Goal: Information Seeking & Learning: Check status

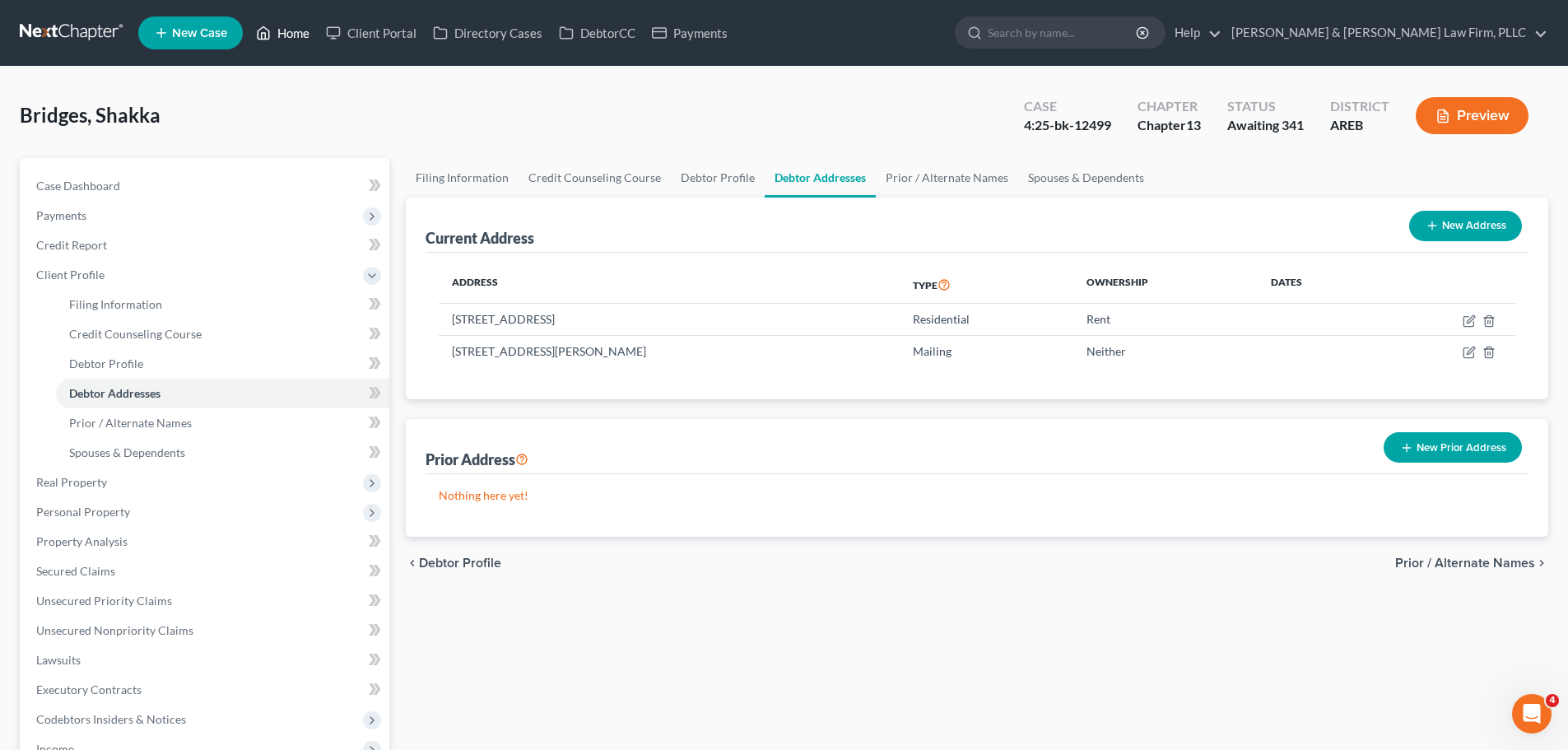
click at [274, 32] on link "Home" at bounding box center [282, 33] width 70 height 29
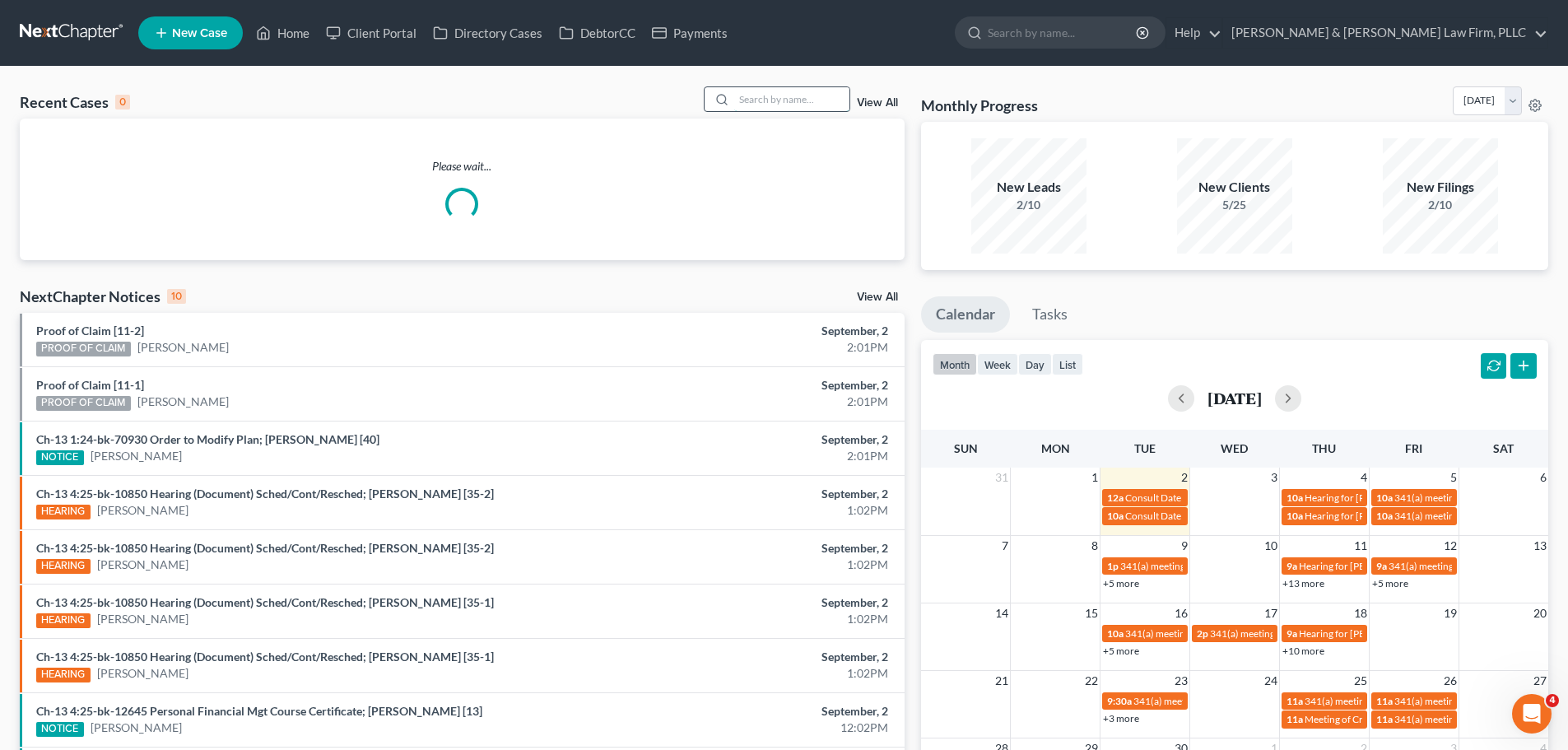
click at [798, 92] on input "search" at bounding box center [792, 99] width 116 height 24
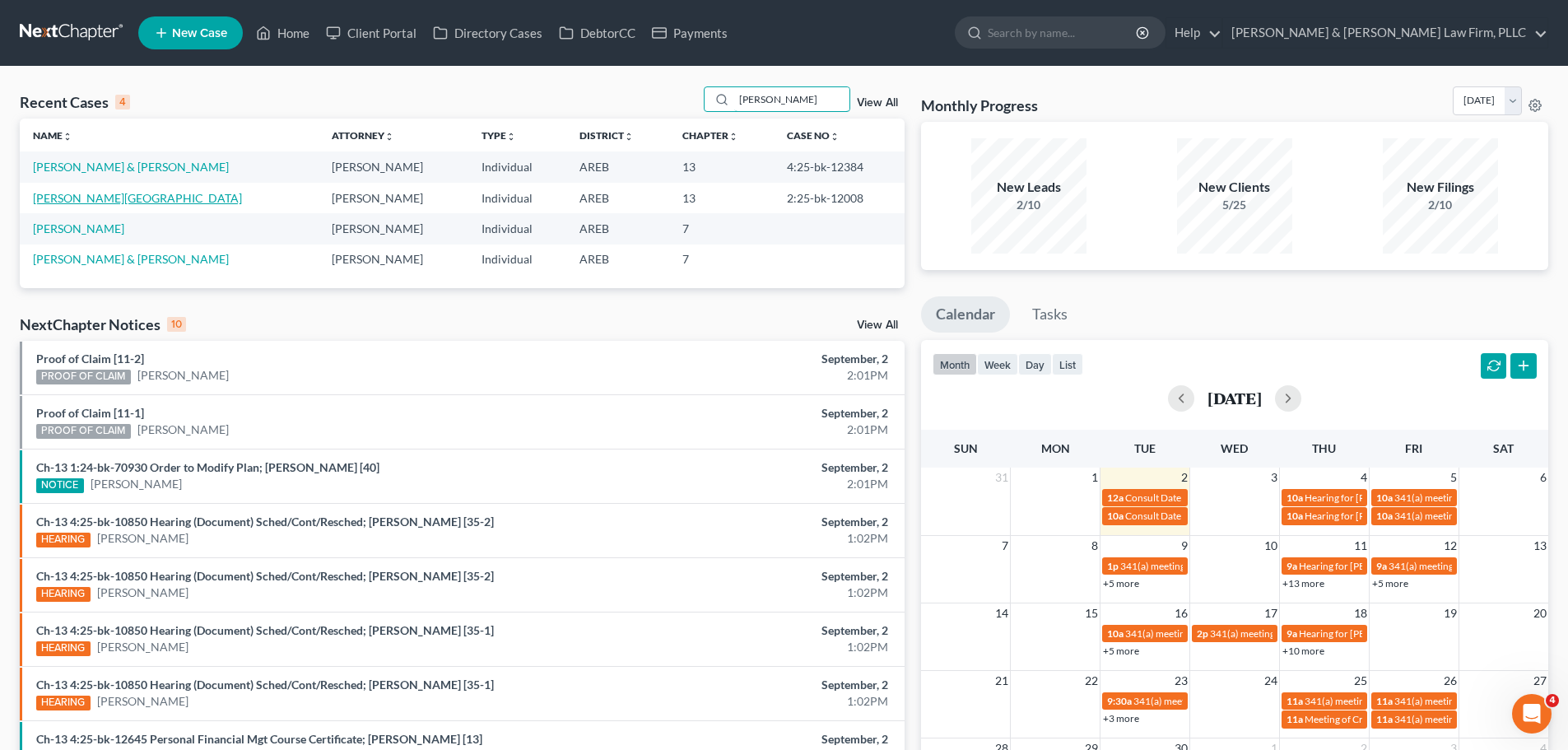
type input "[PERSON_NAME]"
click at [98, 196] on link "[PERSON_NAME][GEOGRAPHIC_DATA]" at bounding box center [137, 198] width 209 height 14
select select "1"
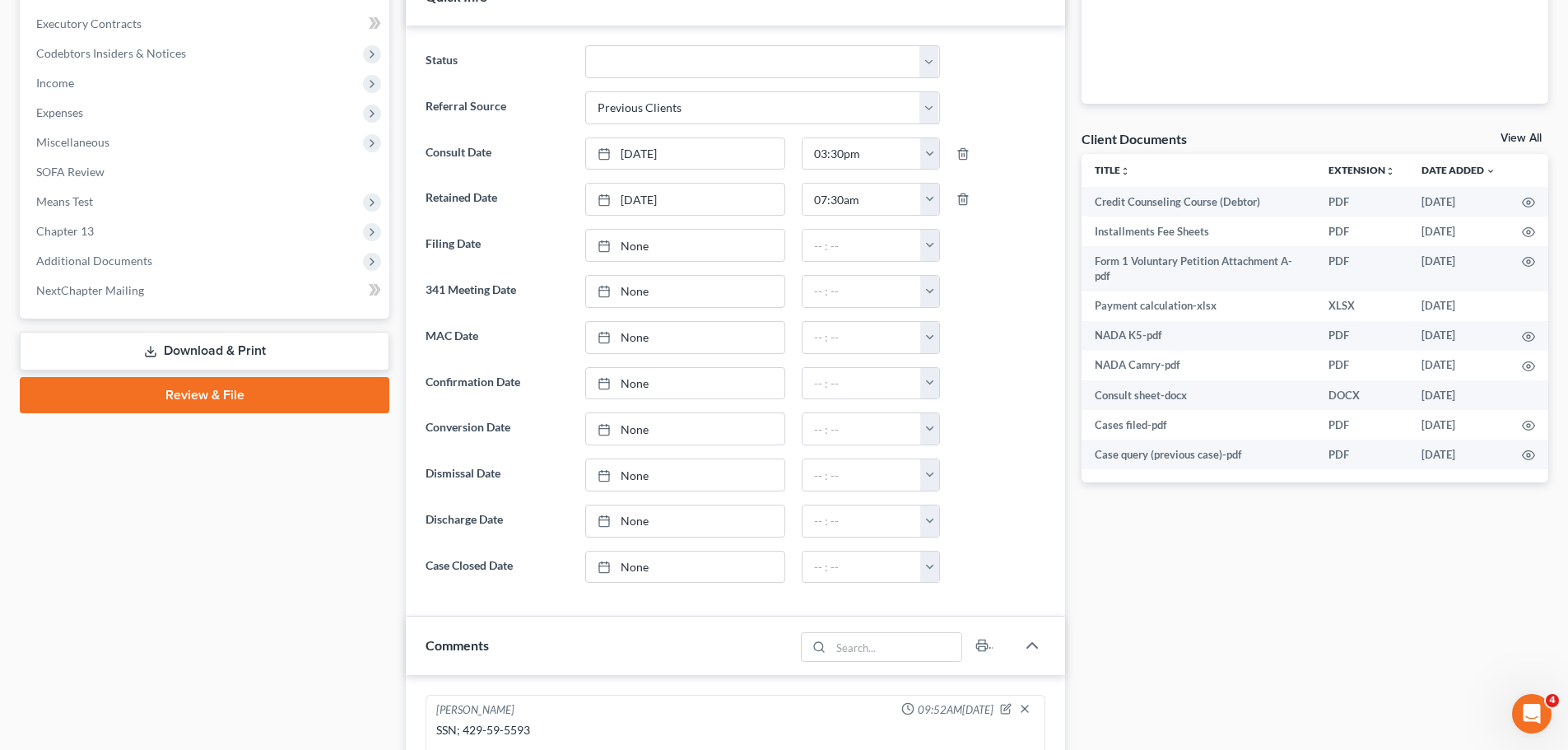
scroll to position [494, 0]
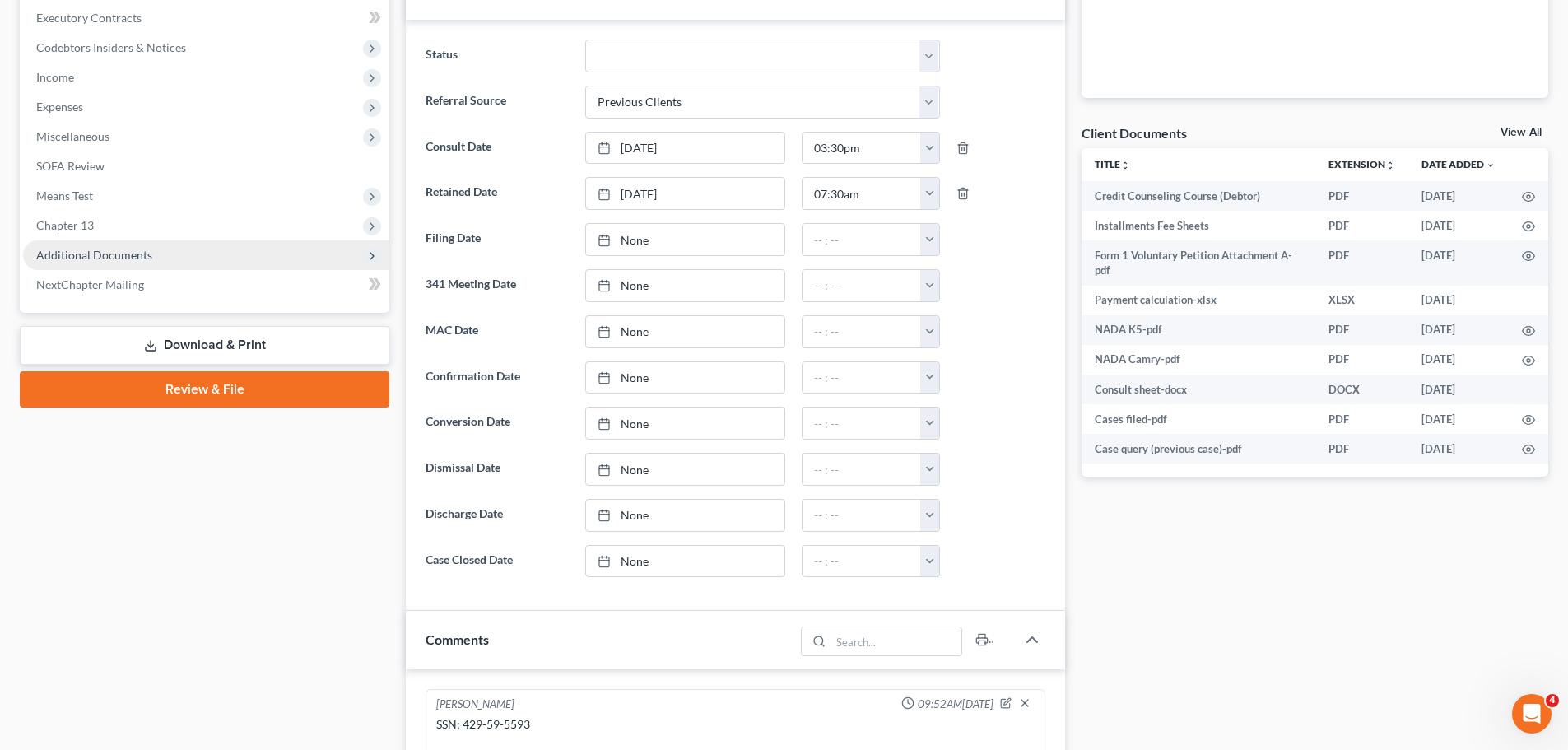
click at [126, 255] on span "Additional Documents" at bounding box center [94, 255] width 116 height 14
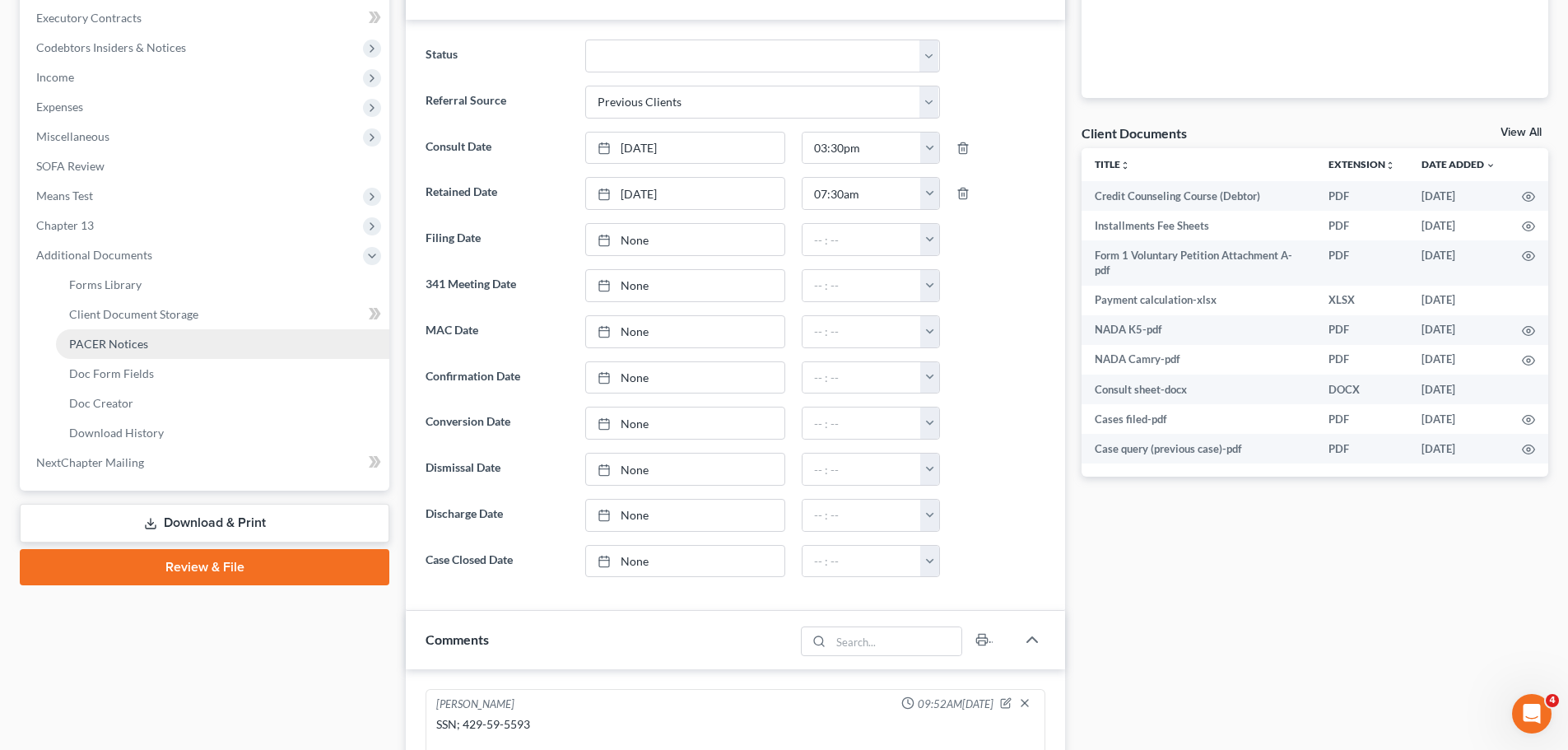
click at [138, 339] on span "PACER Notices" at bounding box center [109, 343] width 79 height 14
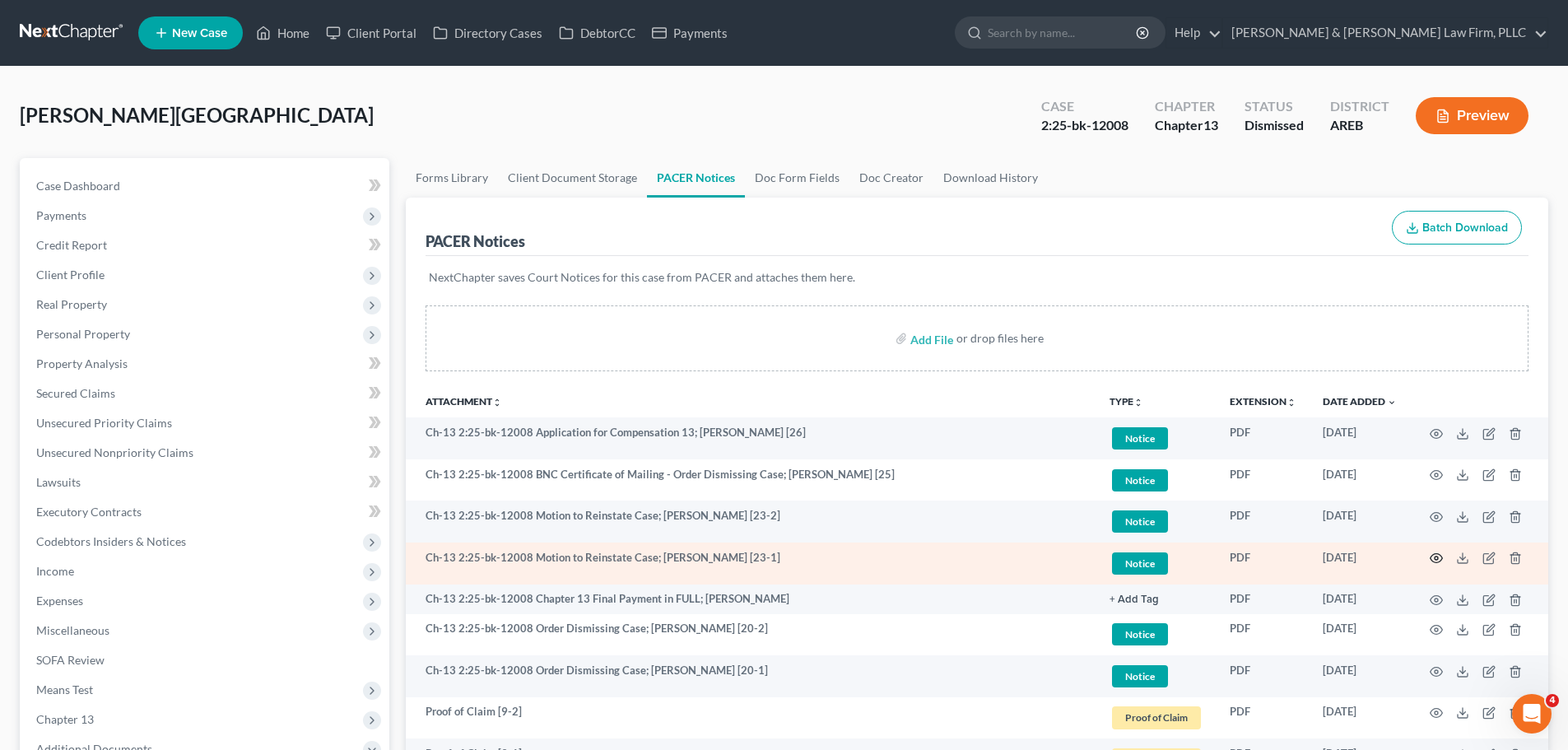
click at [1440, 558] on icon "button" at bounding box center [1435, 558] width 13 height 13
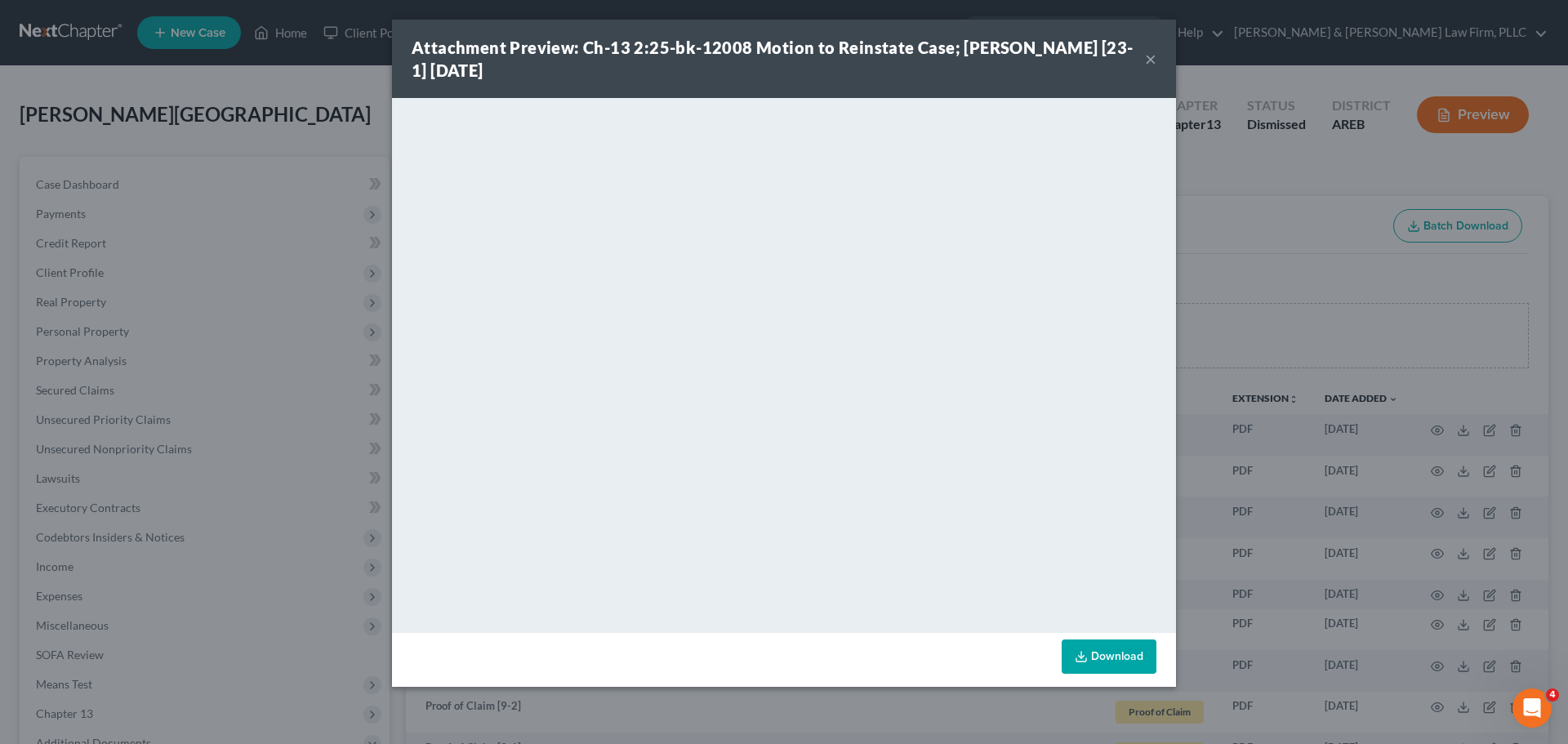
click at [1149, 62] on button "×" at bounding box center [1150, 58] width 11 height 20
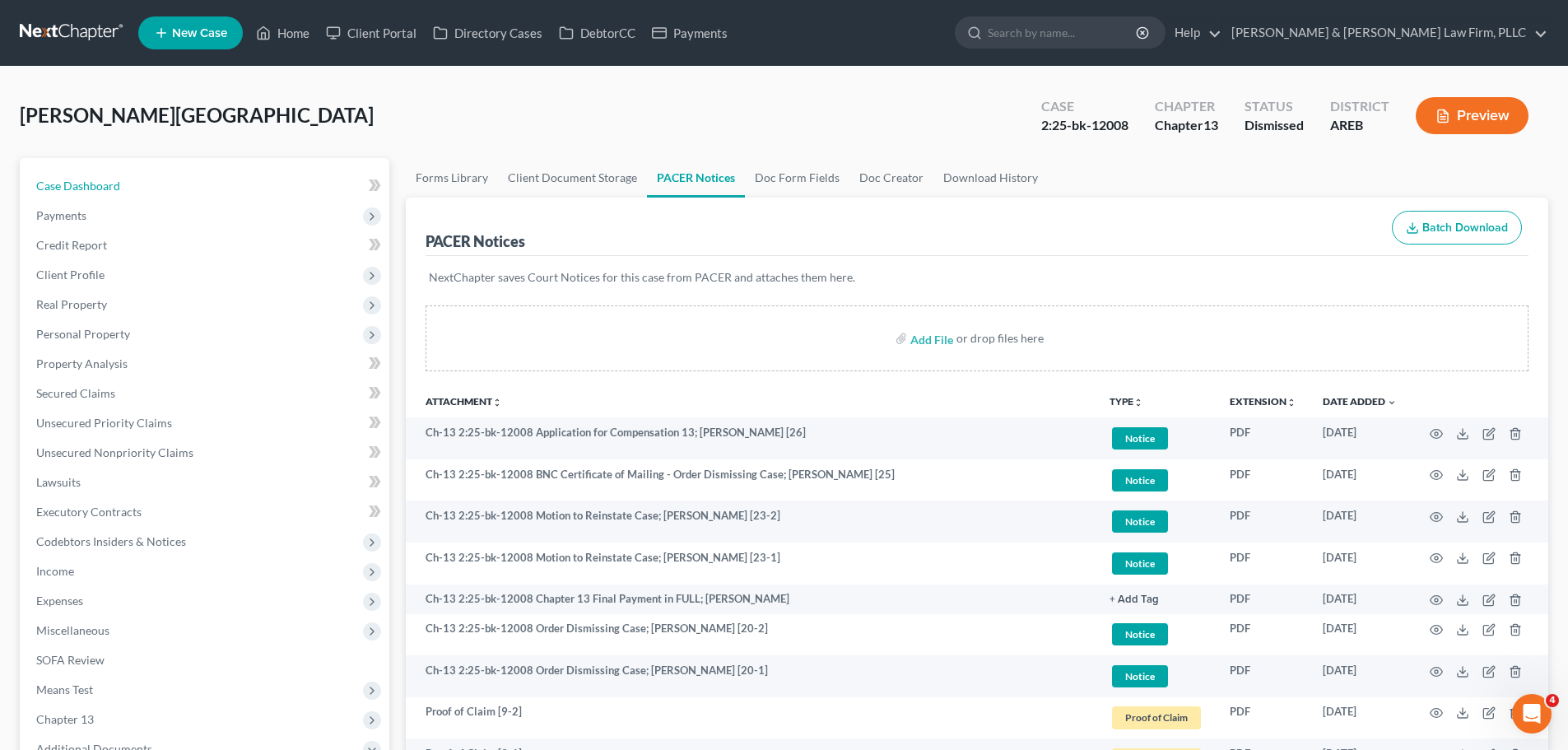
drag, startPoint x: 151, startPoint y: 184, endPoint x: 16, endPoint y: 41, distance: 196.7
click at [151, 184] on link "Case Dashboard" at bounding box center [206, 186] width 367 height 29
select select "1"
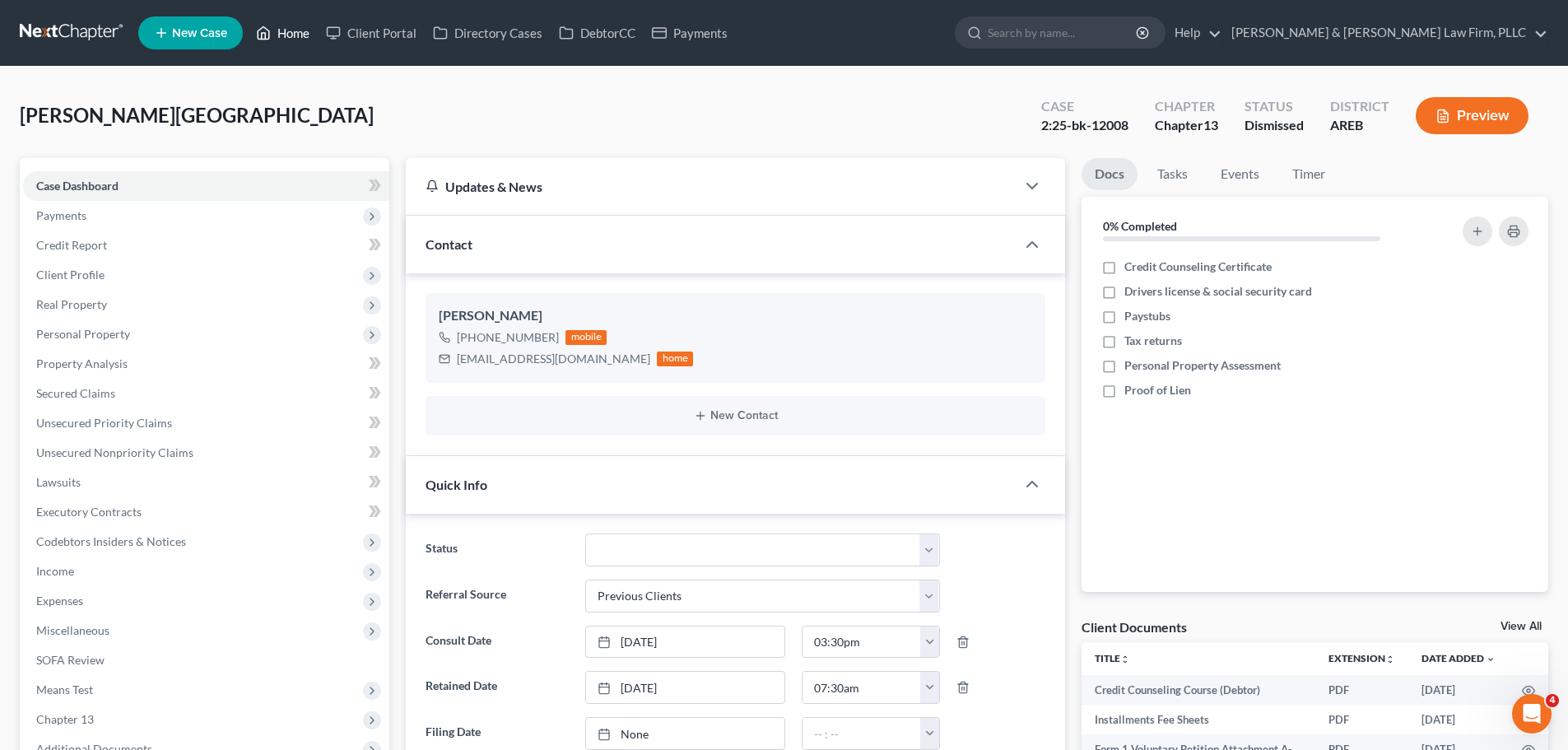
click at [287, 40] on link "Home" at bounding box center [282, 33] width 70 height 29
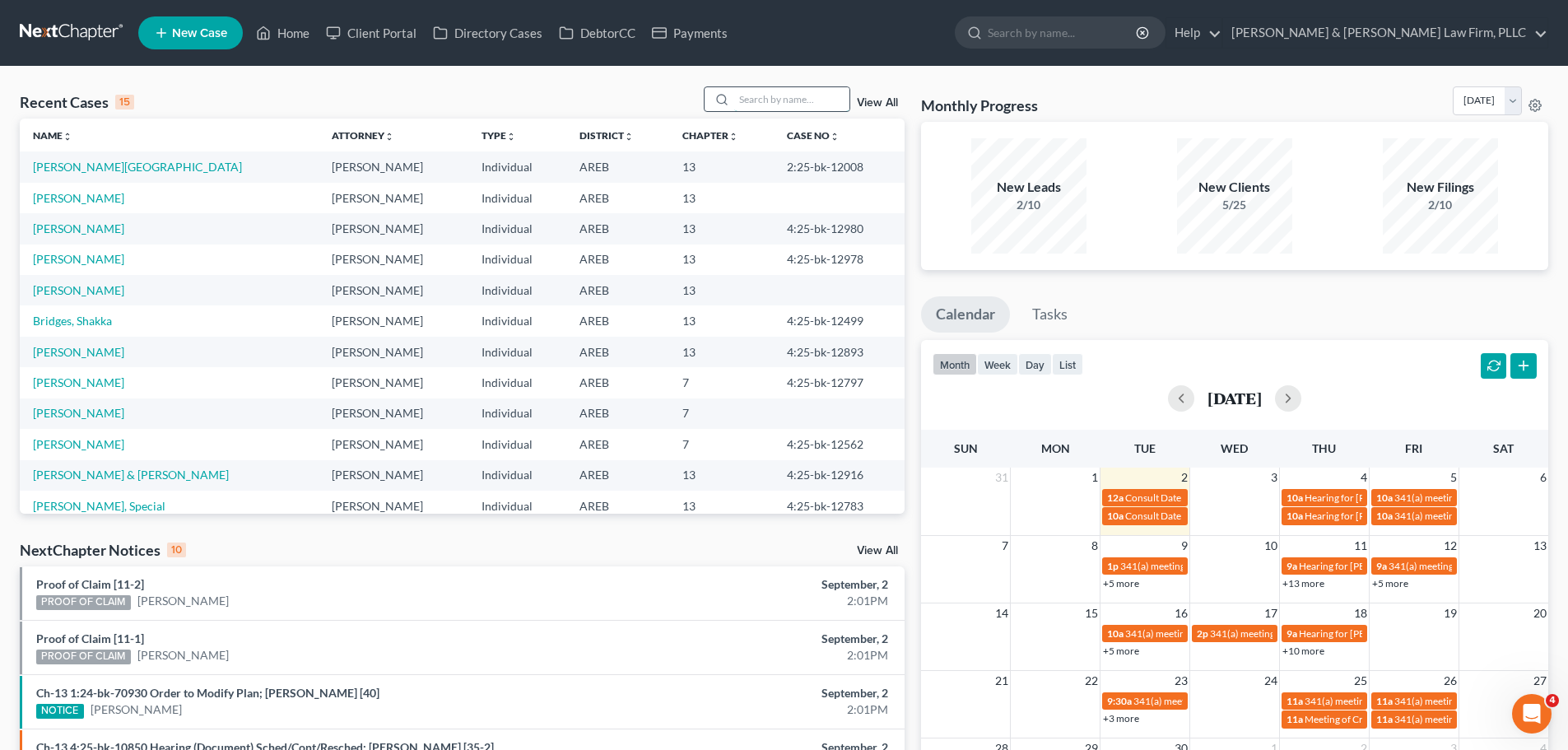
click at [776, 91] on input "search" at bounding box center [792, 99] width 116 height 24
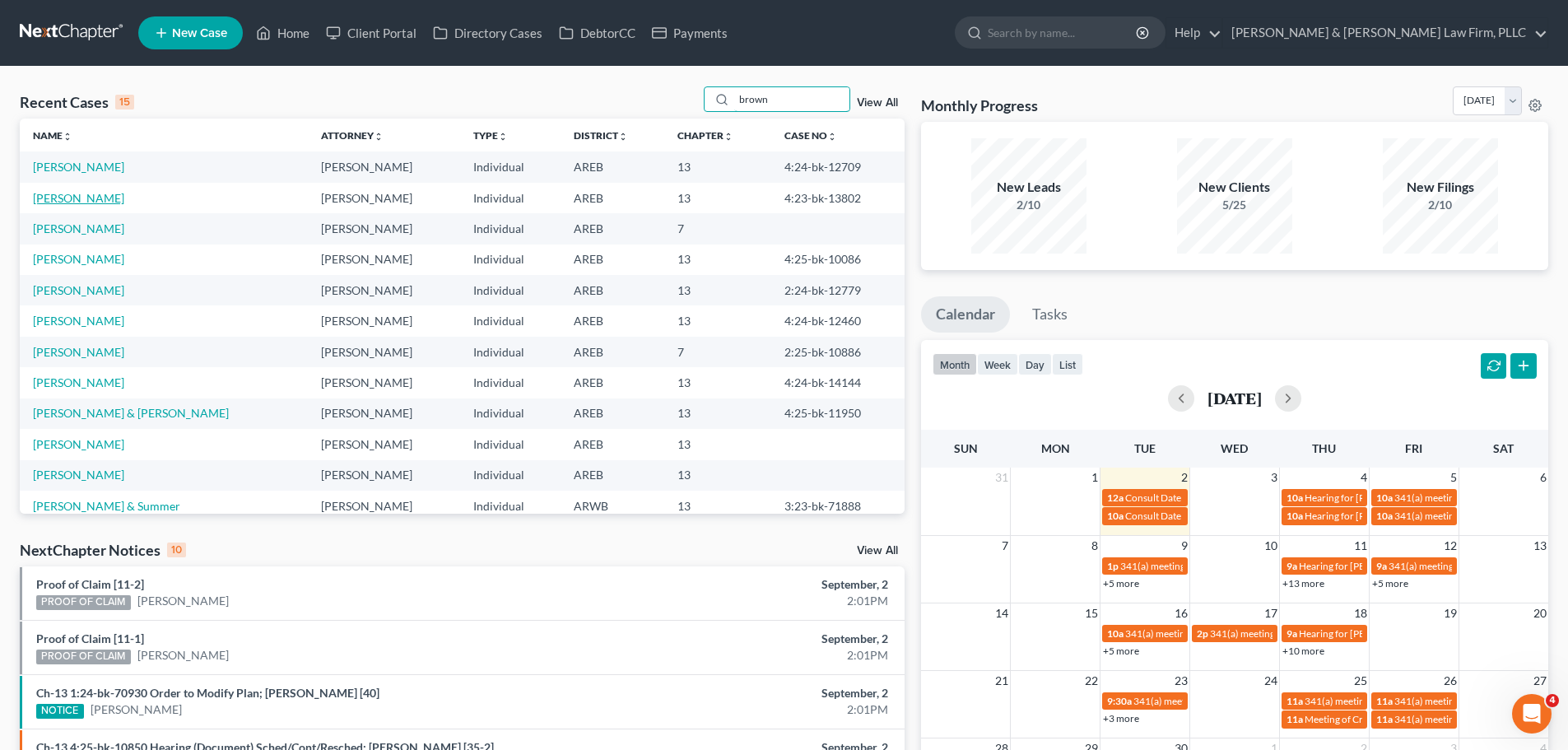
type input "brown"
click at [98, 199] on link "[PERSON_NAME]" at bounding box center [78, 198] width 91 height 14
select select "1"
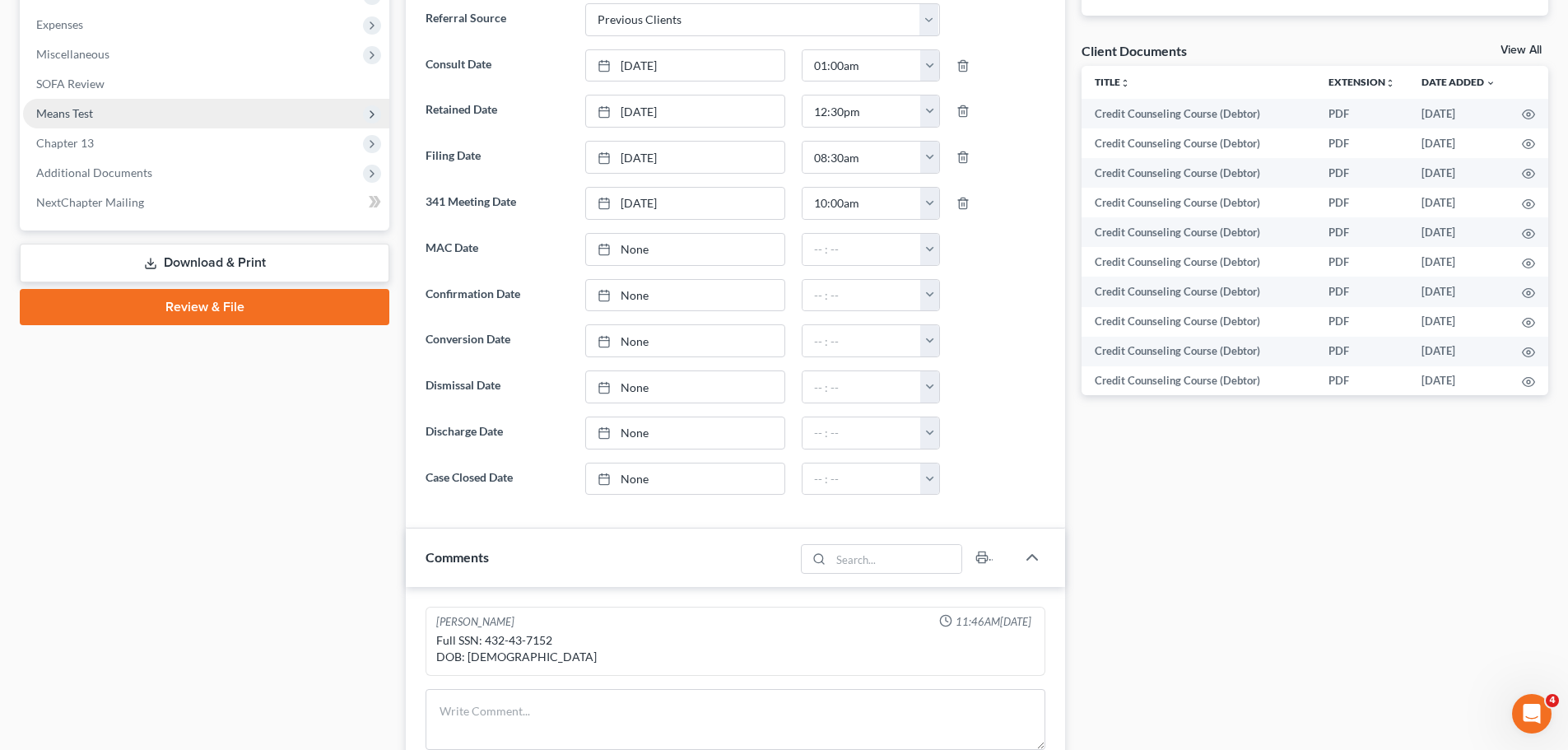
scroll to position [494, 0]
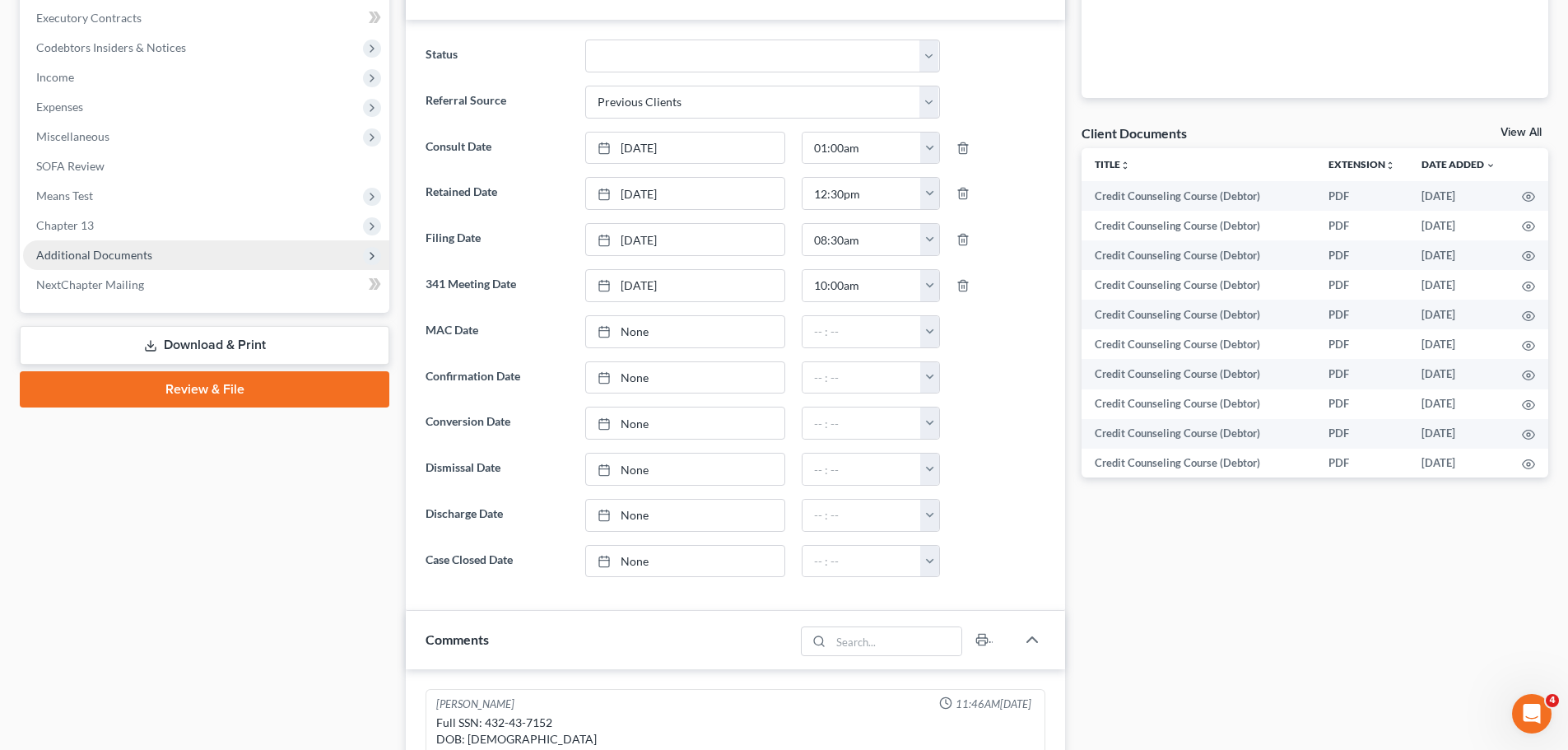
click at [116, 248] on span "Additional Documents" at bounding box center [94, 255] width 116 height 14
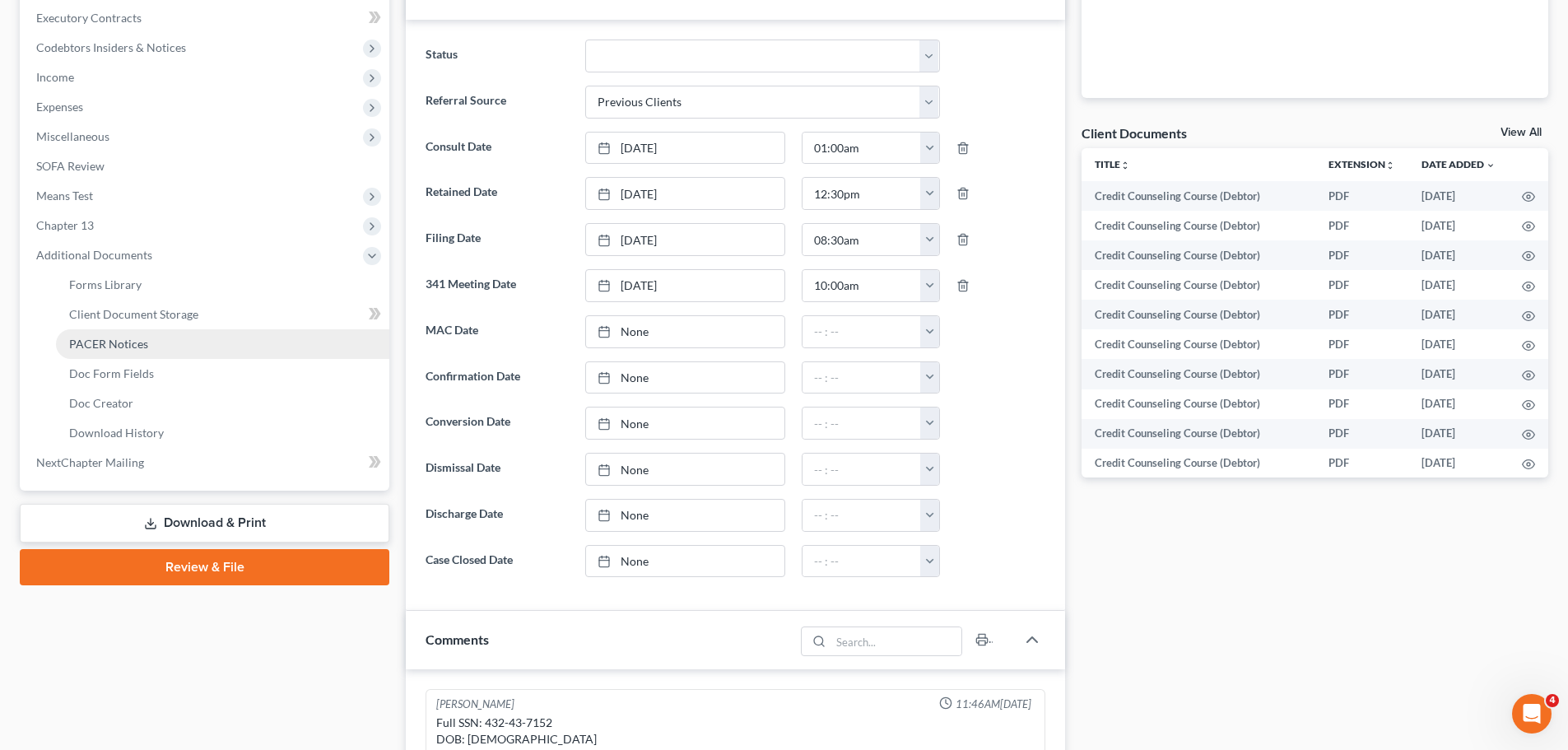
click at [123, 343] on span "PACER Notices" at bounding box center [109, 343] width 79 height 14
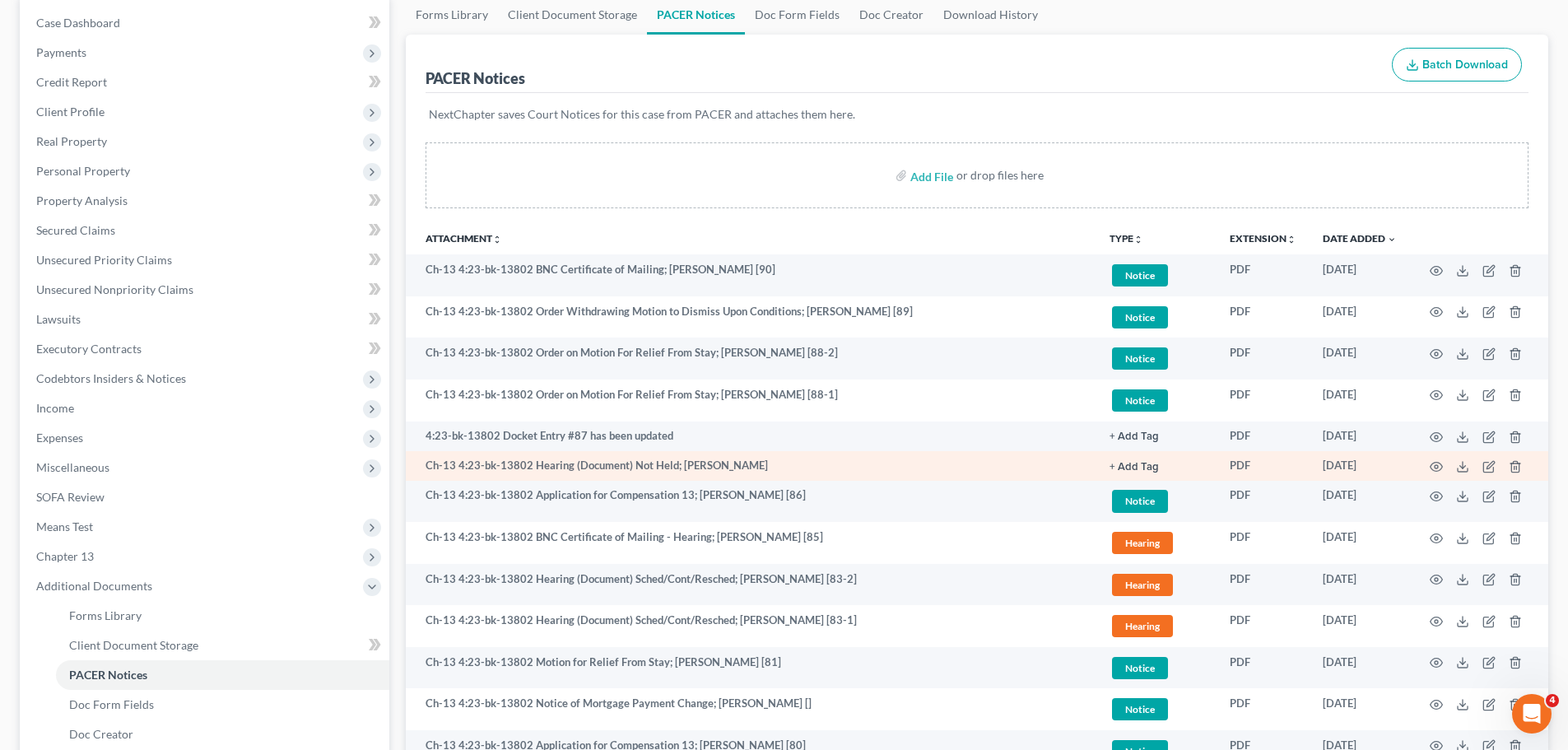
scroll to position [165, 0]
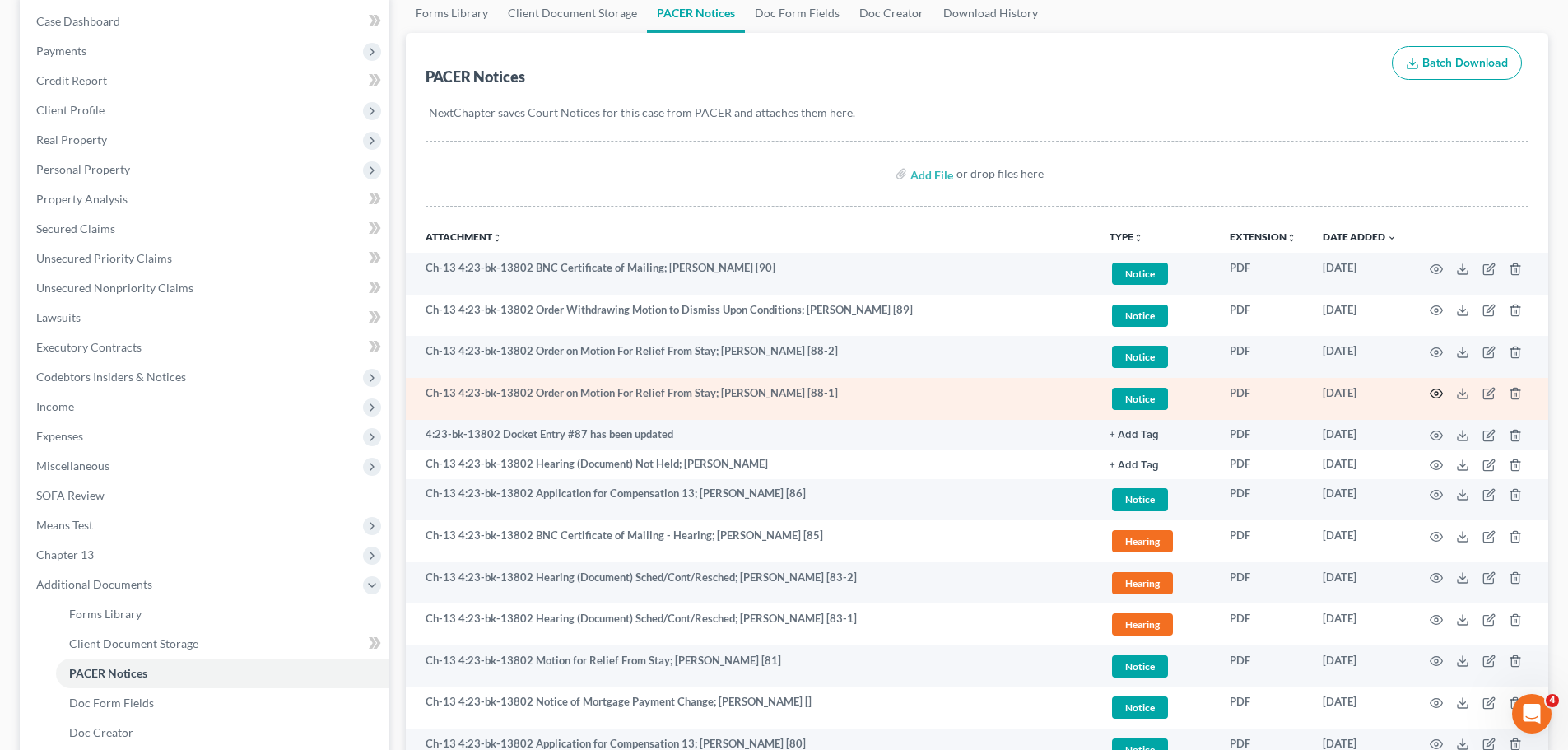
click at [1433, 397] on icon "button" at bounding box center [1435, 393] width 13 height 13
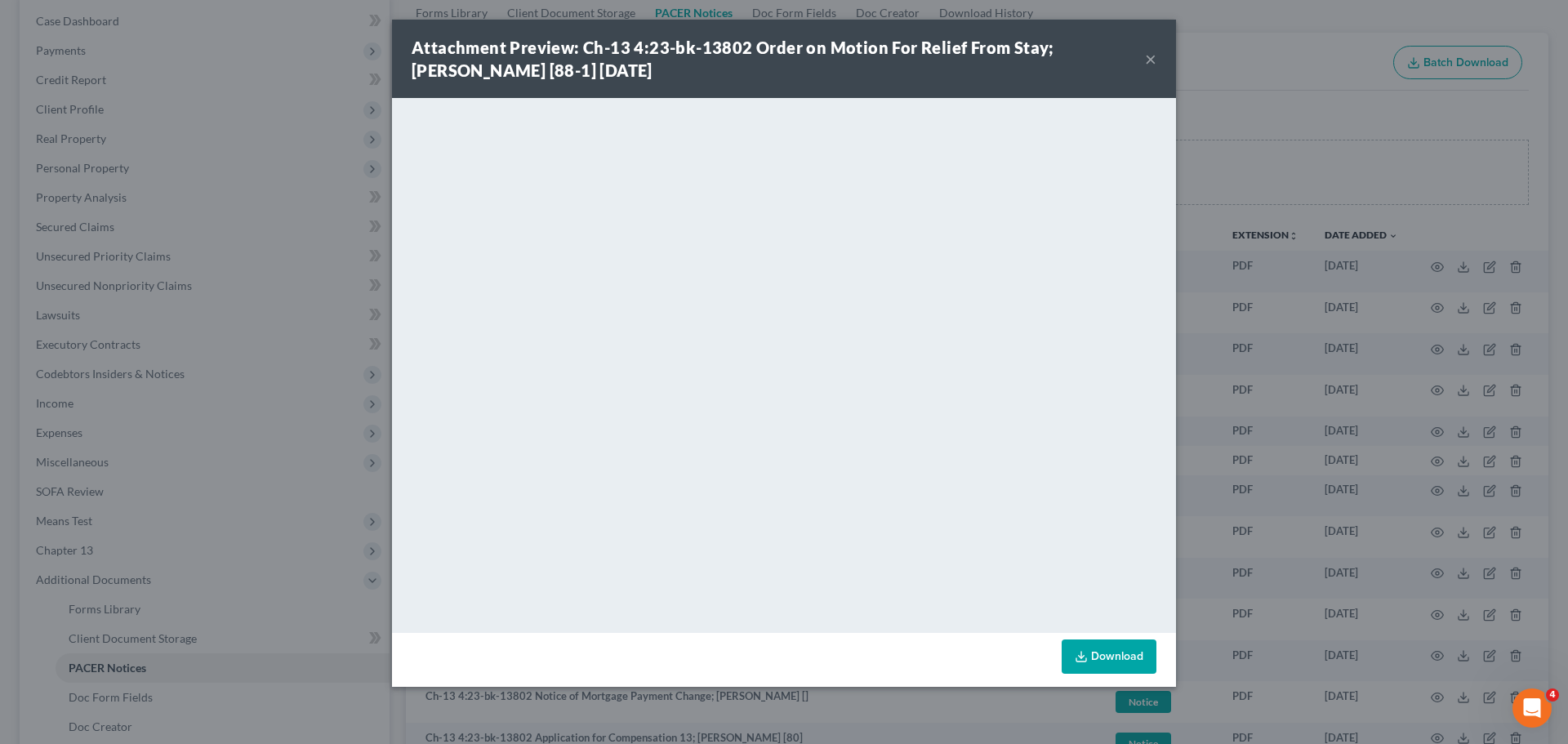
click at [1149, 60] on button "×" at bounding box center [1150, 58] width 11 height 20
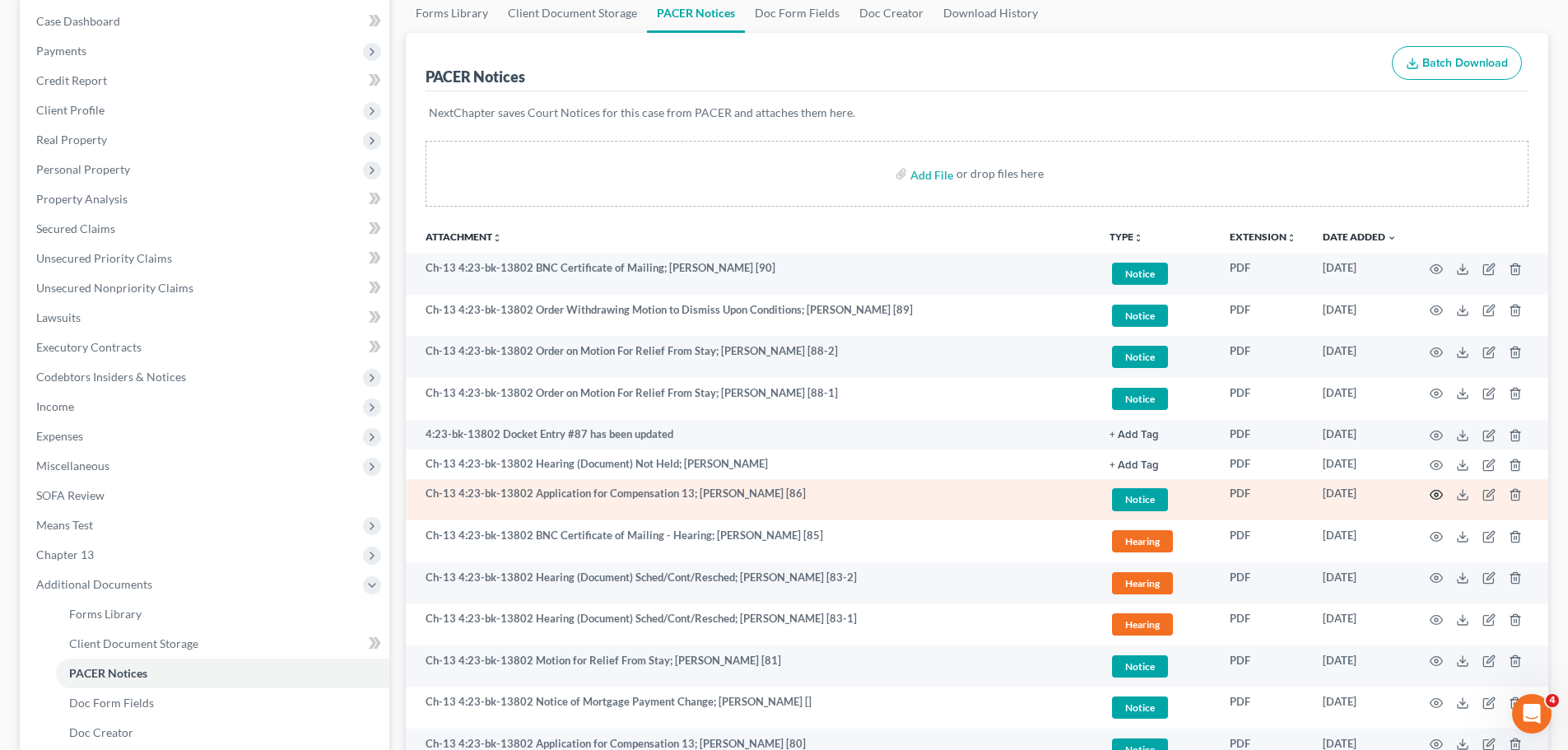
click at [1439, 493] on icon "button" at bounding box center [1435, 495] width 13 height 13
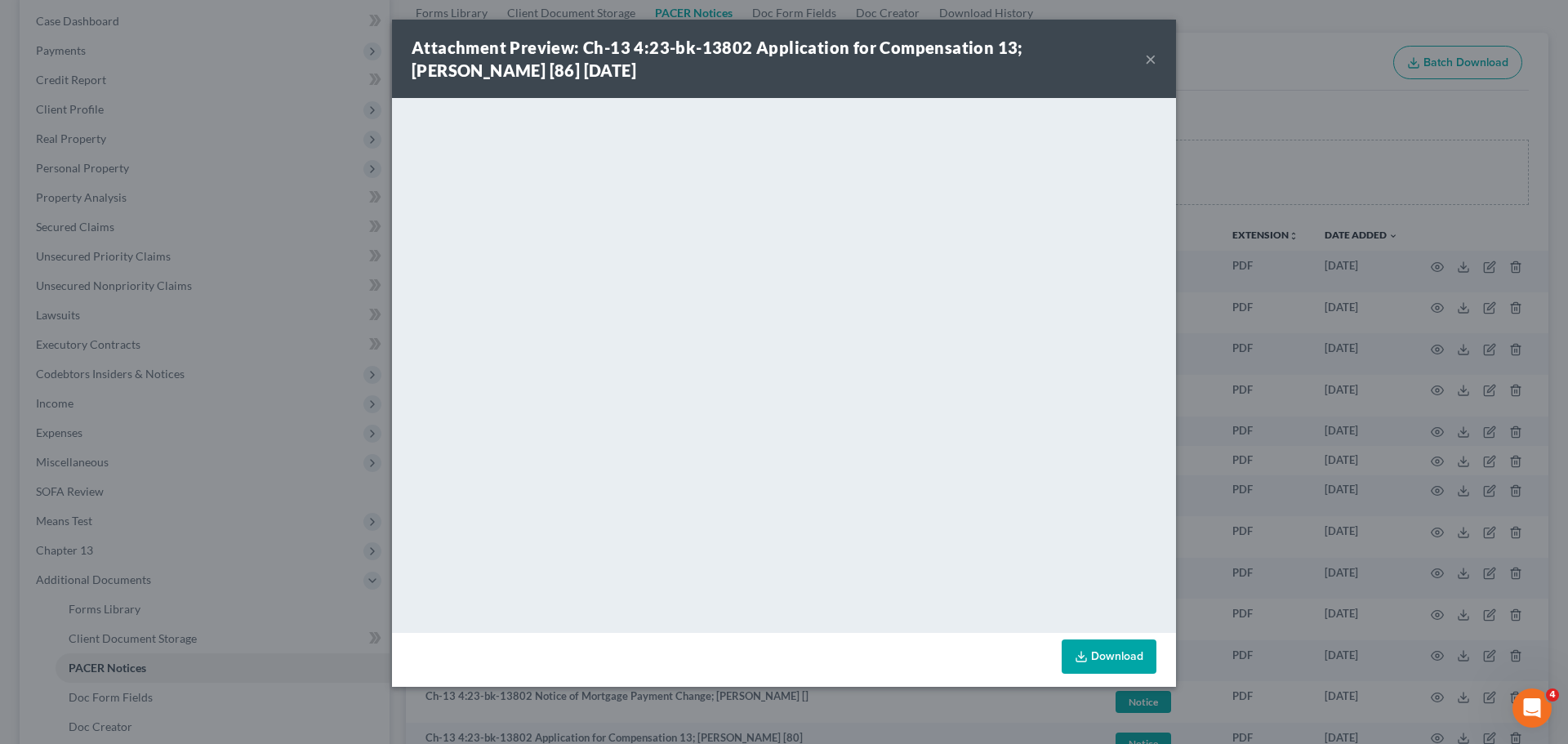
click at [1146, 57] on button "×" at bounding box center [1150, 58] width 11 height 20
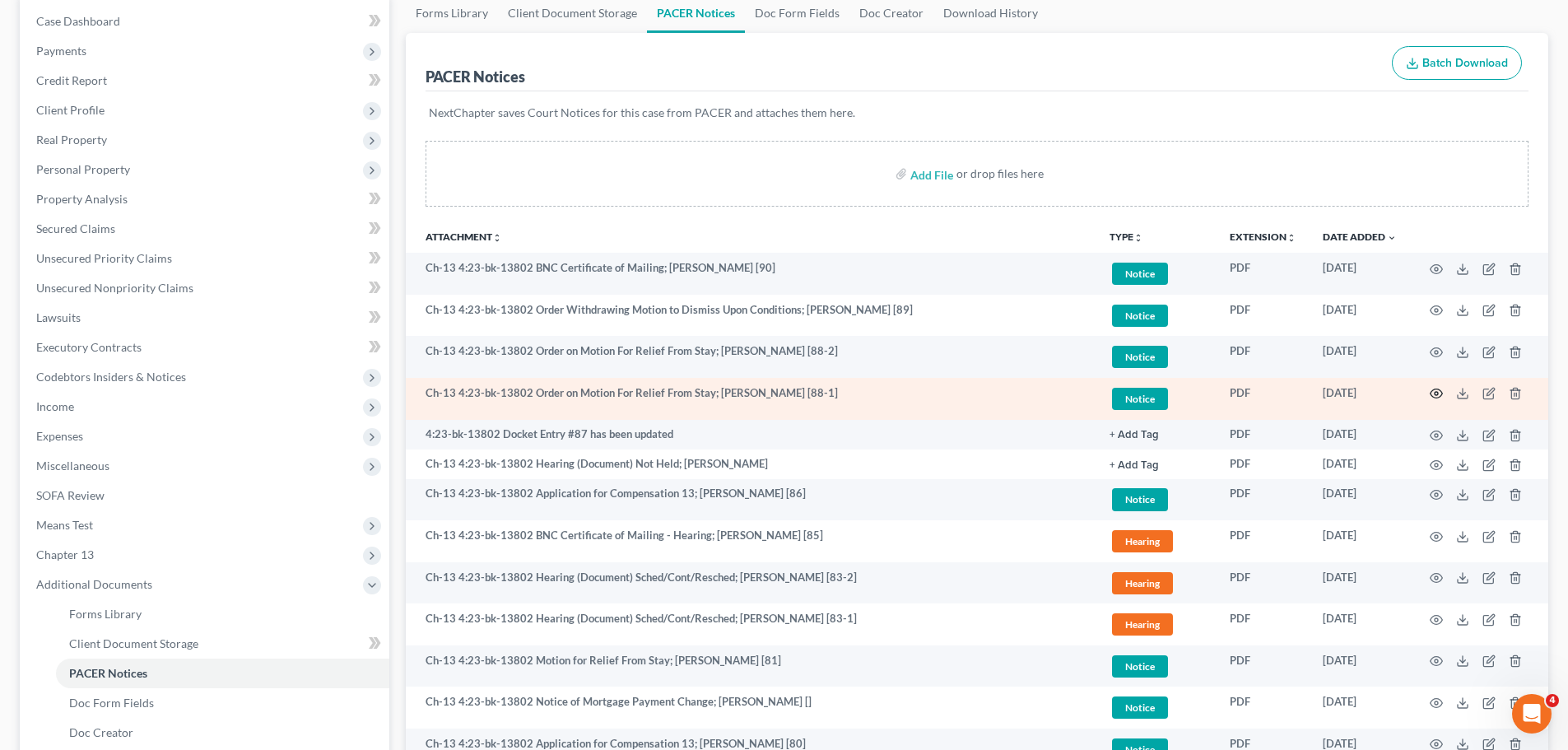
click at [1437, 392] on circle "button" at bounding box center [1436, 394] width 3 height 3
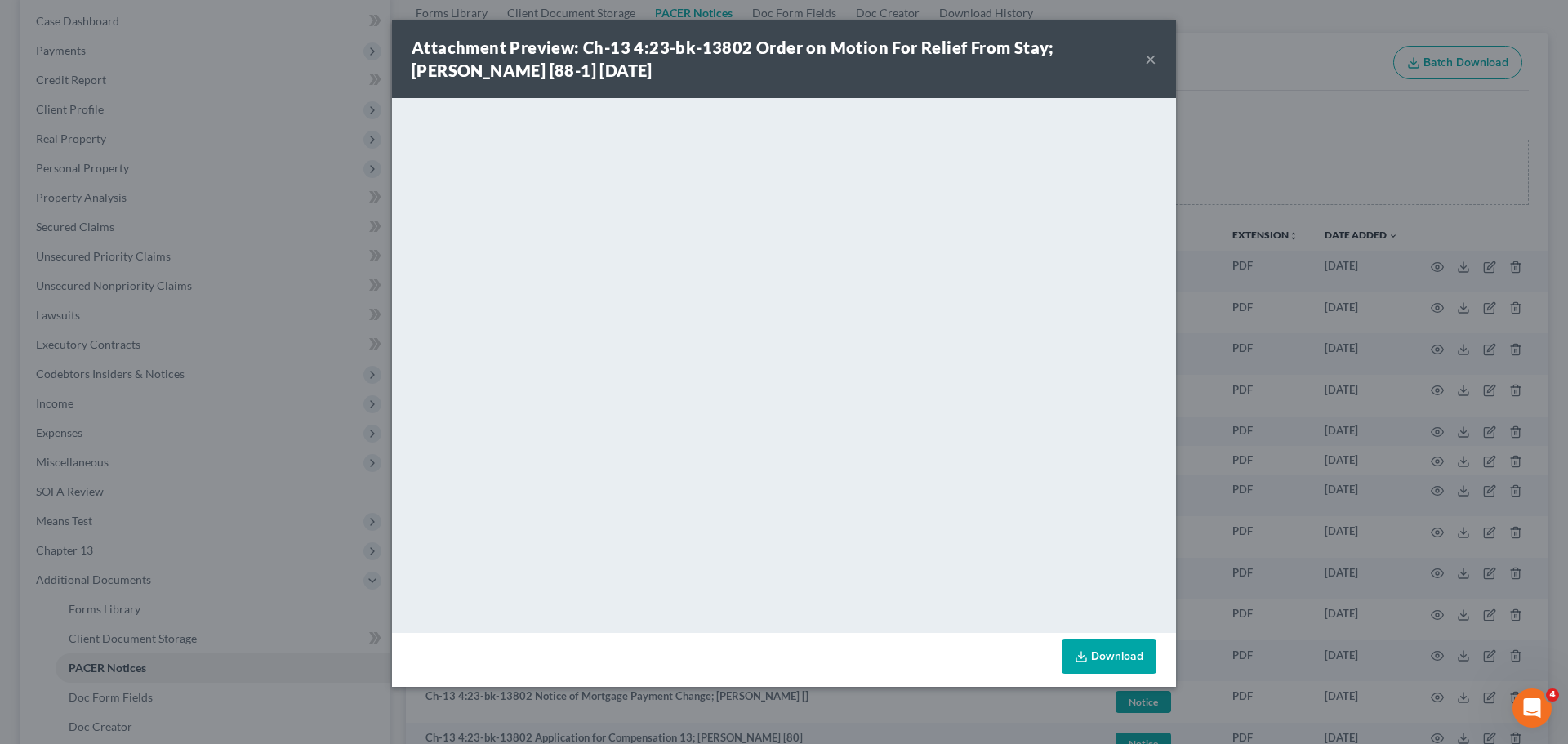
click at [1153, 54] on button "×" at bounding box center [1150, 58] width 11 height 20
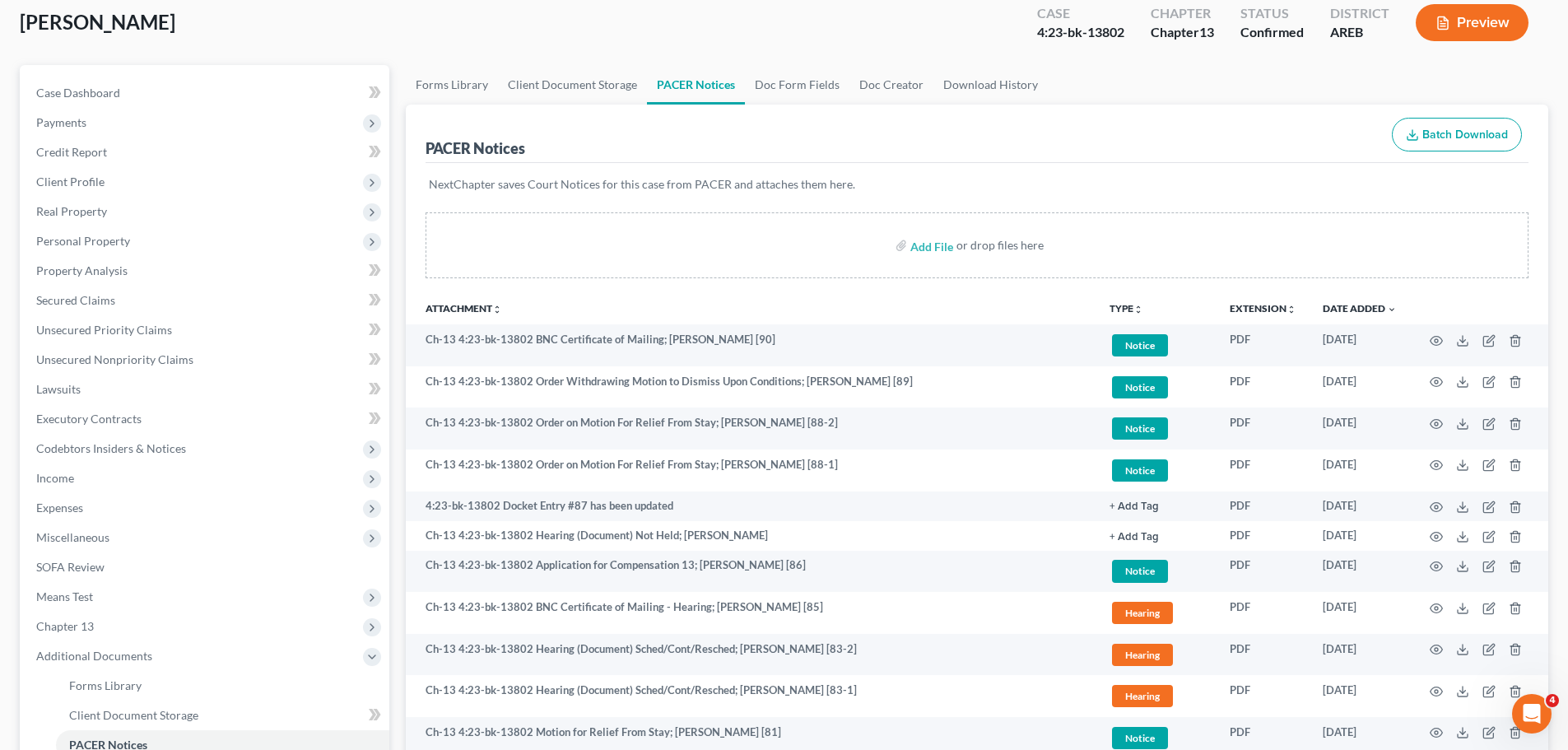
scroll to position [0, 0]
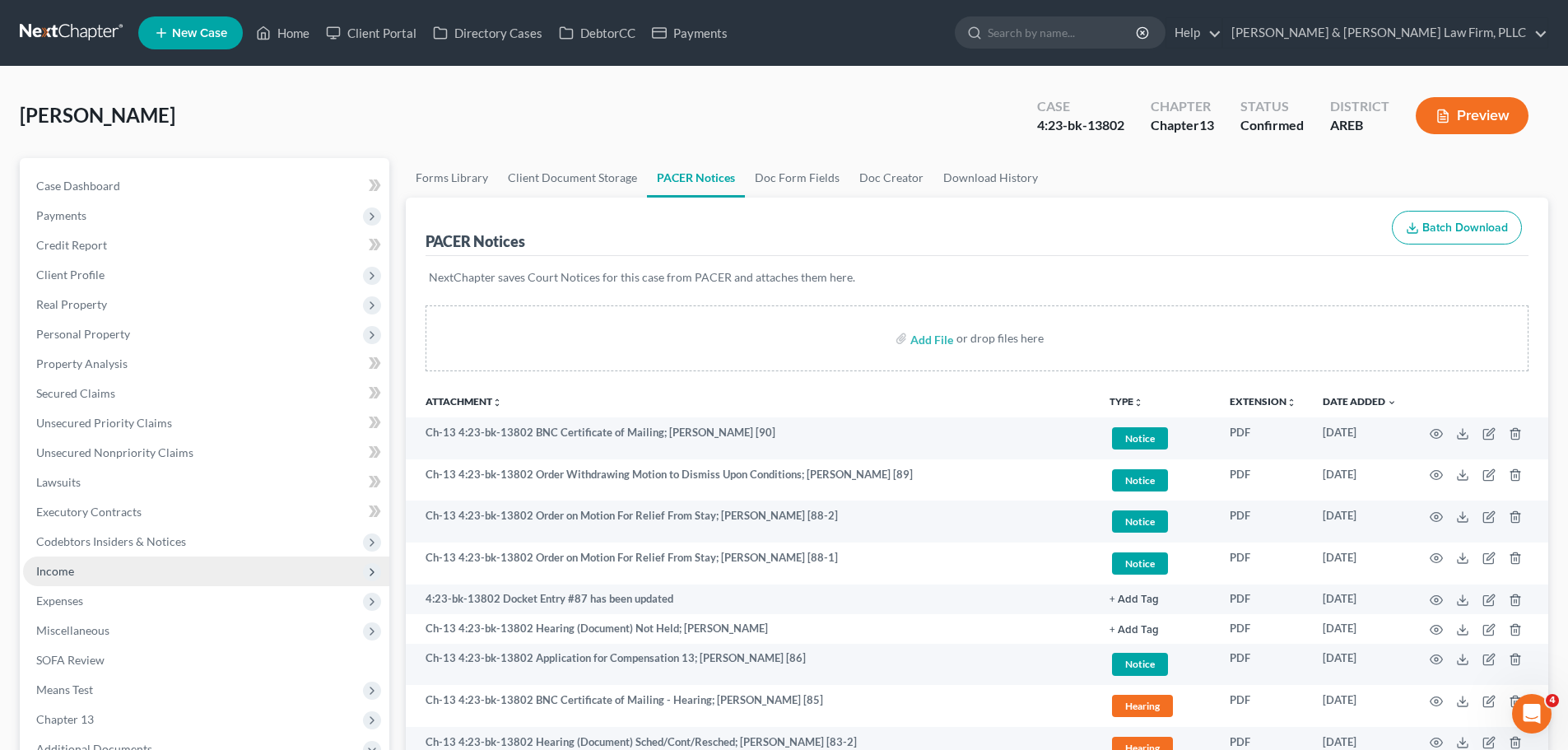
click at [84, 578] on span "Income" at bounding box center [206, 571] width 367 height 29
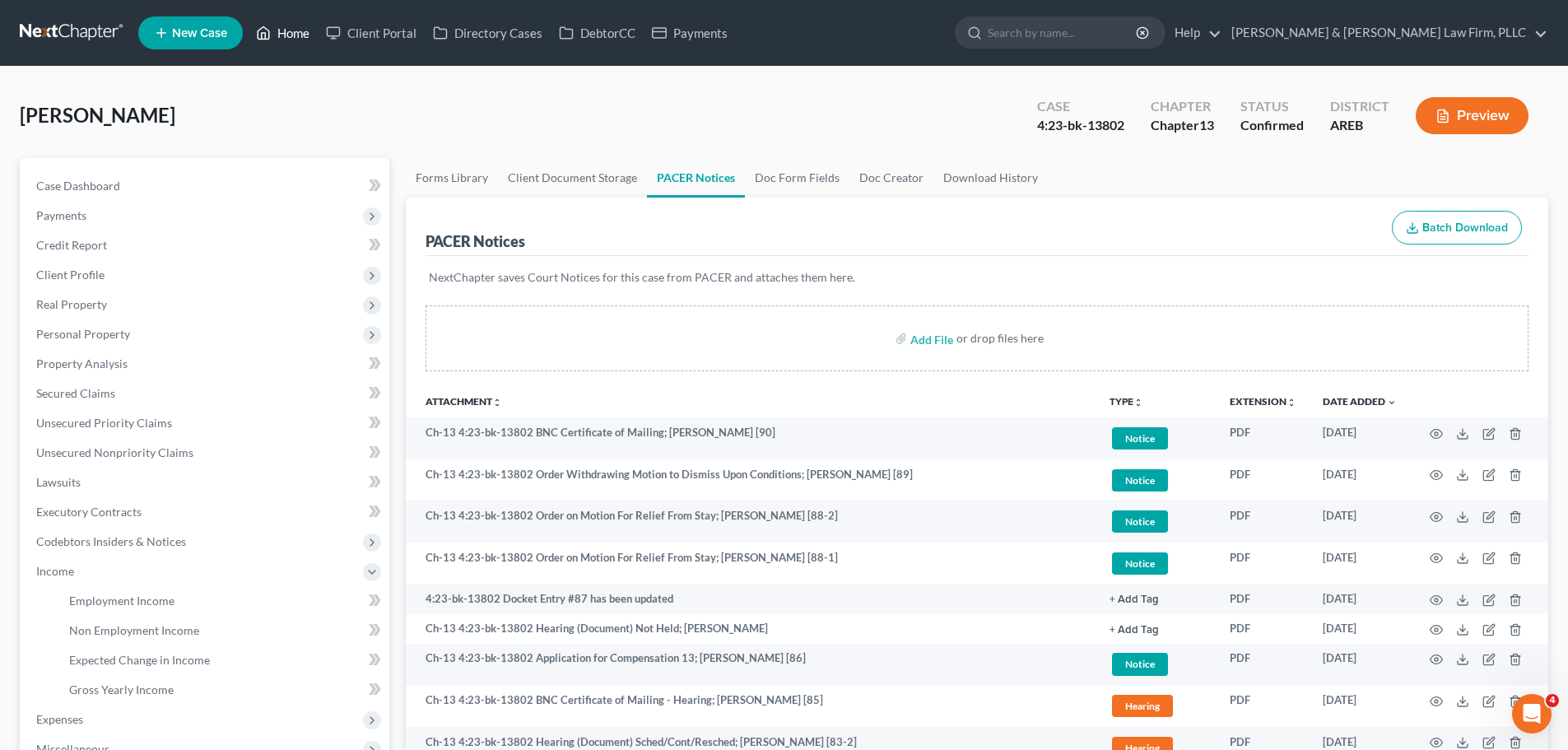
drag, startPoint x: 271, startPoint y: 33, endPoint x: 379, endPoint y: 74, distance: 115.5
click at [271, 32] on icon at bounding box center [263, 33] width 15 height 20
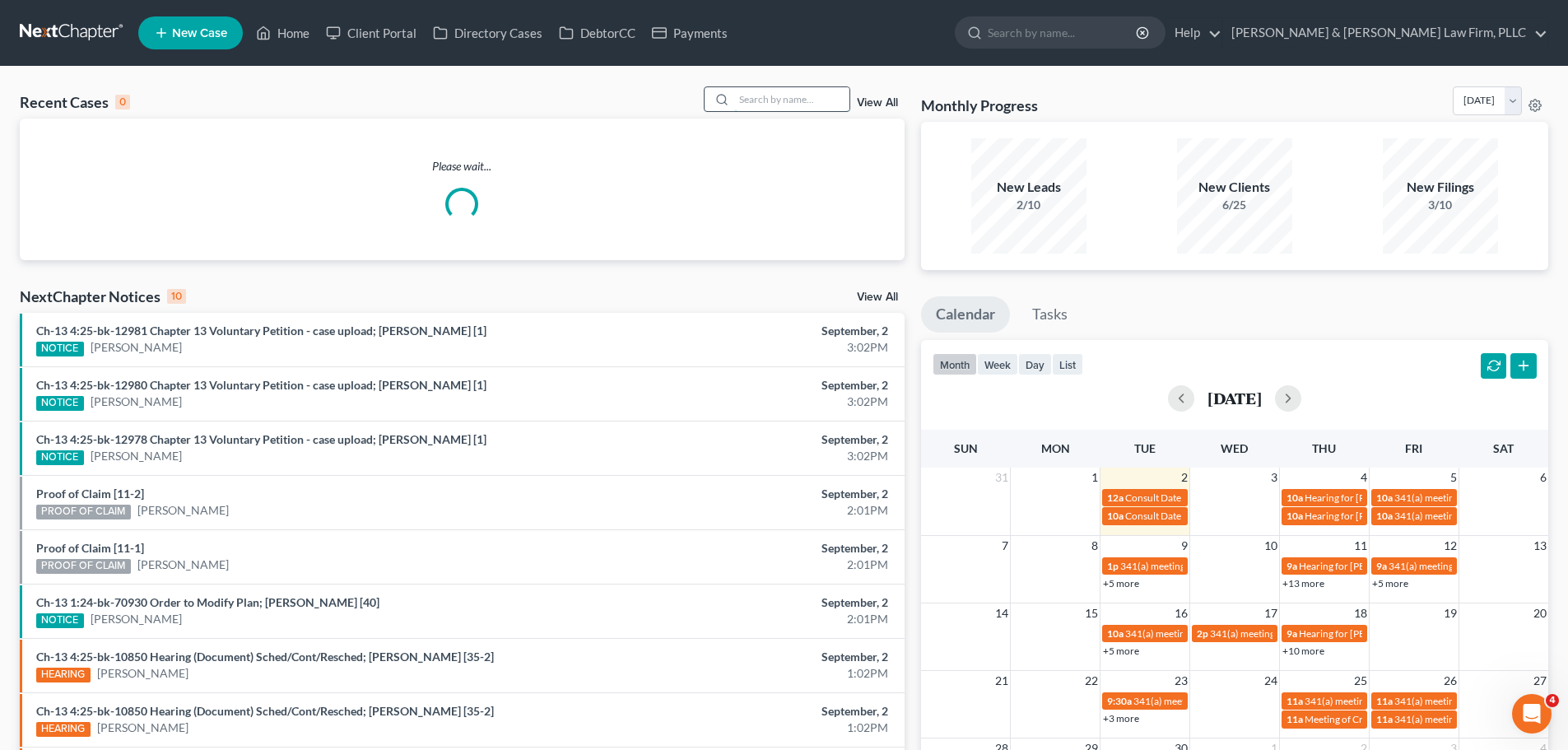
click at [762, 95] on input "search" at bounding box center [792, 99] width 116 height 24
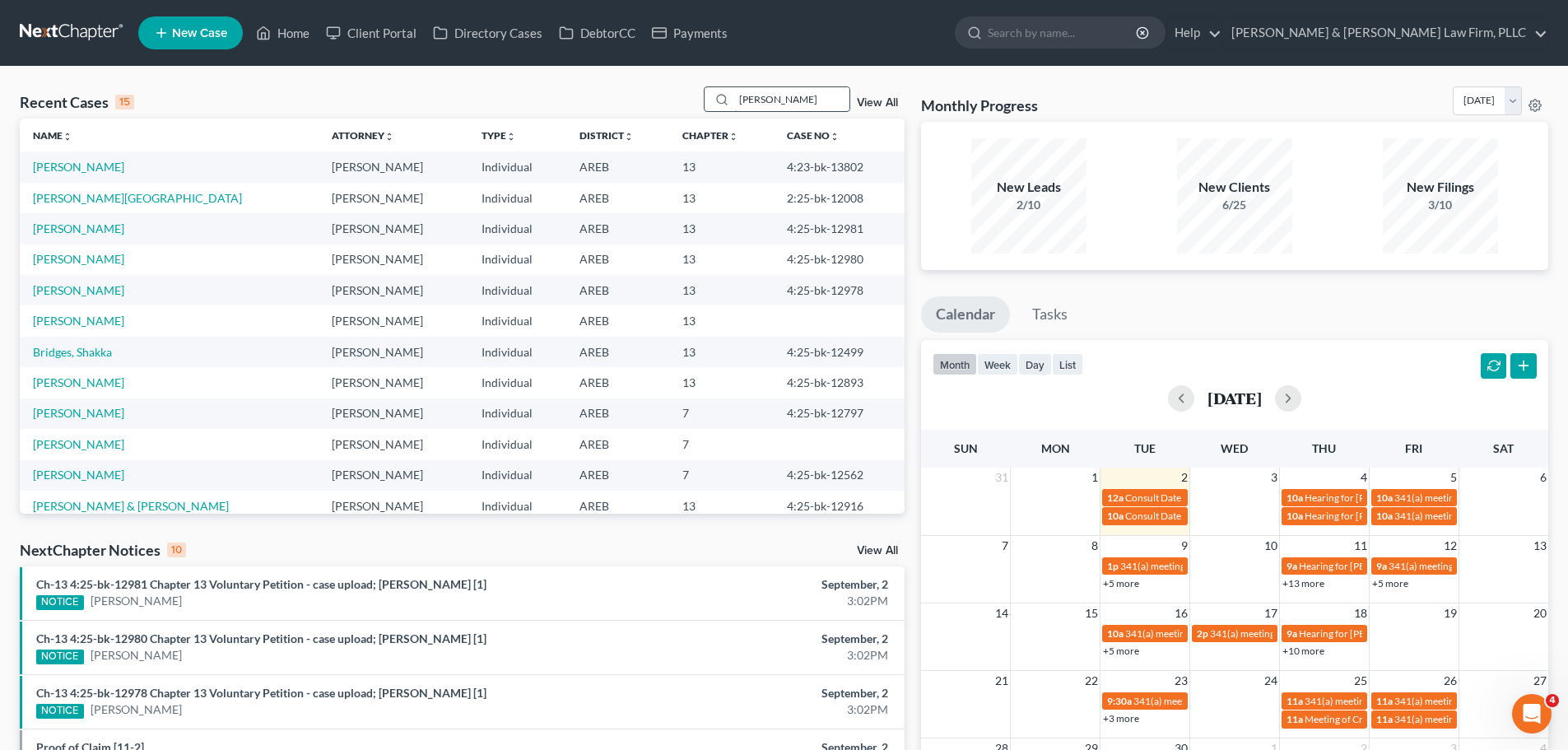
click at [781, 100] on input "[PERSON_NAME]" at bounding box center [792, 99] width 116 height 24
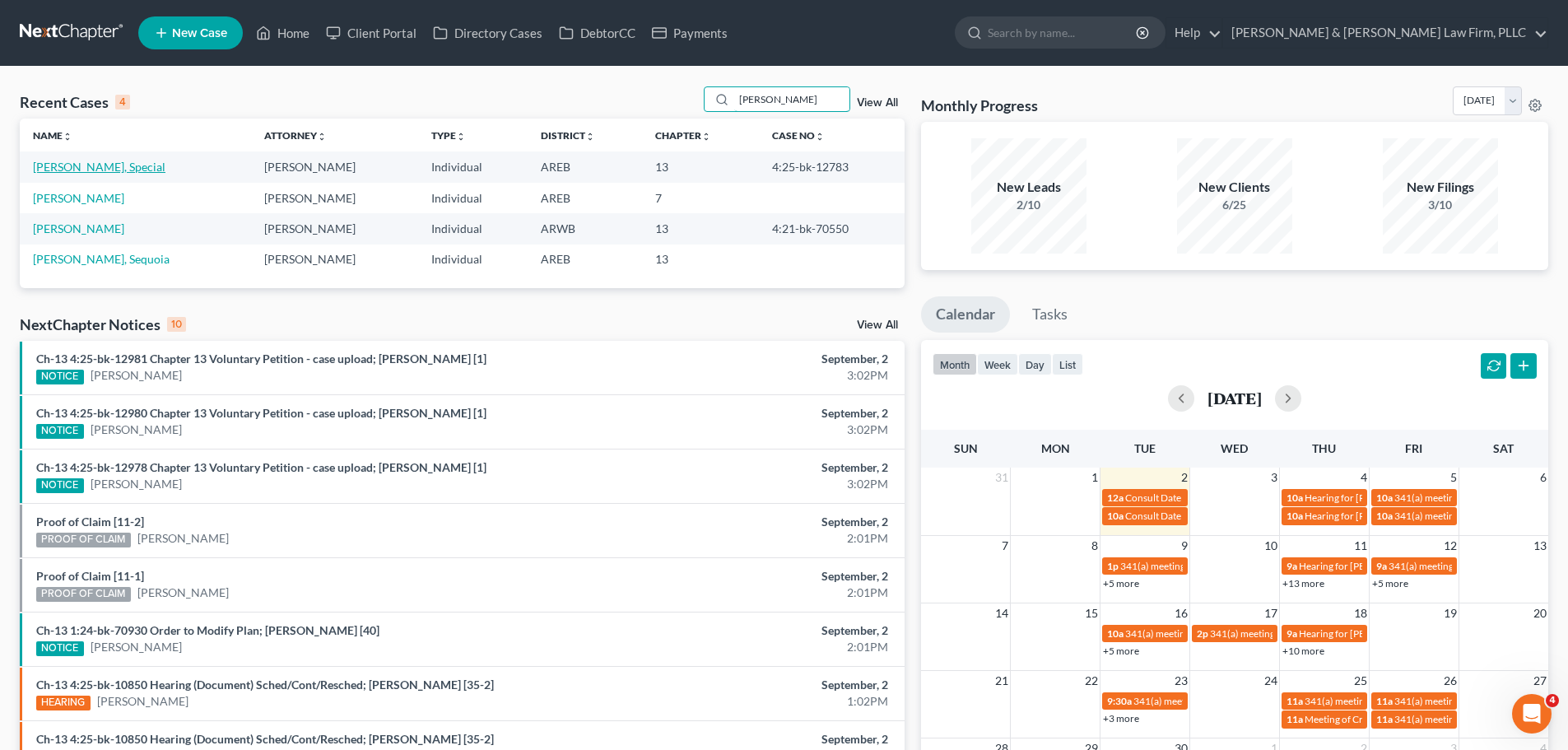
type input "[PERSON_NAME]"
click at [93, 163] on link "[PERSON_NAME], Special" at bounding box center [99, 167] width 133 height 14
select select "0"
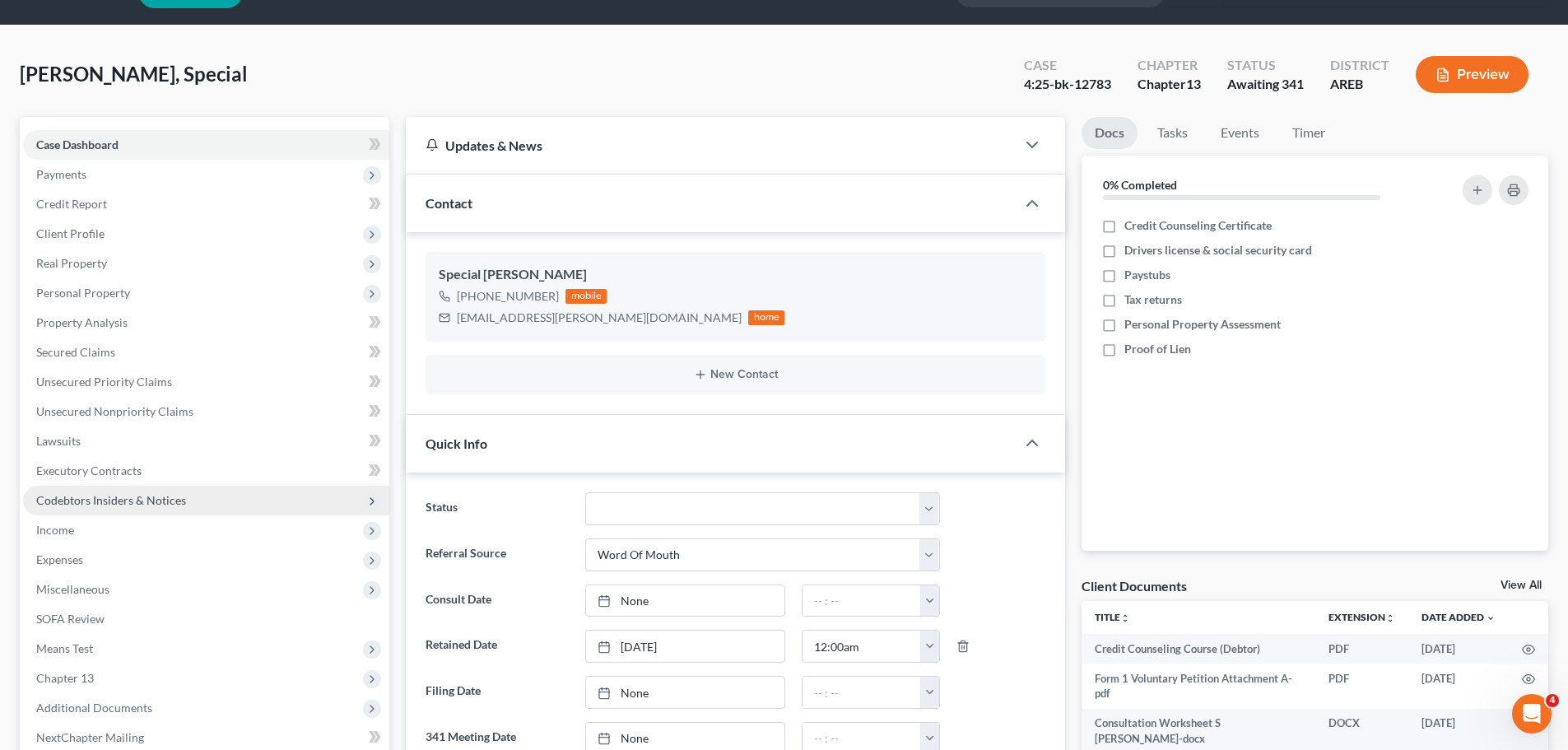
scroll to position [82, 0]
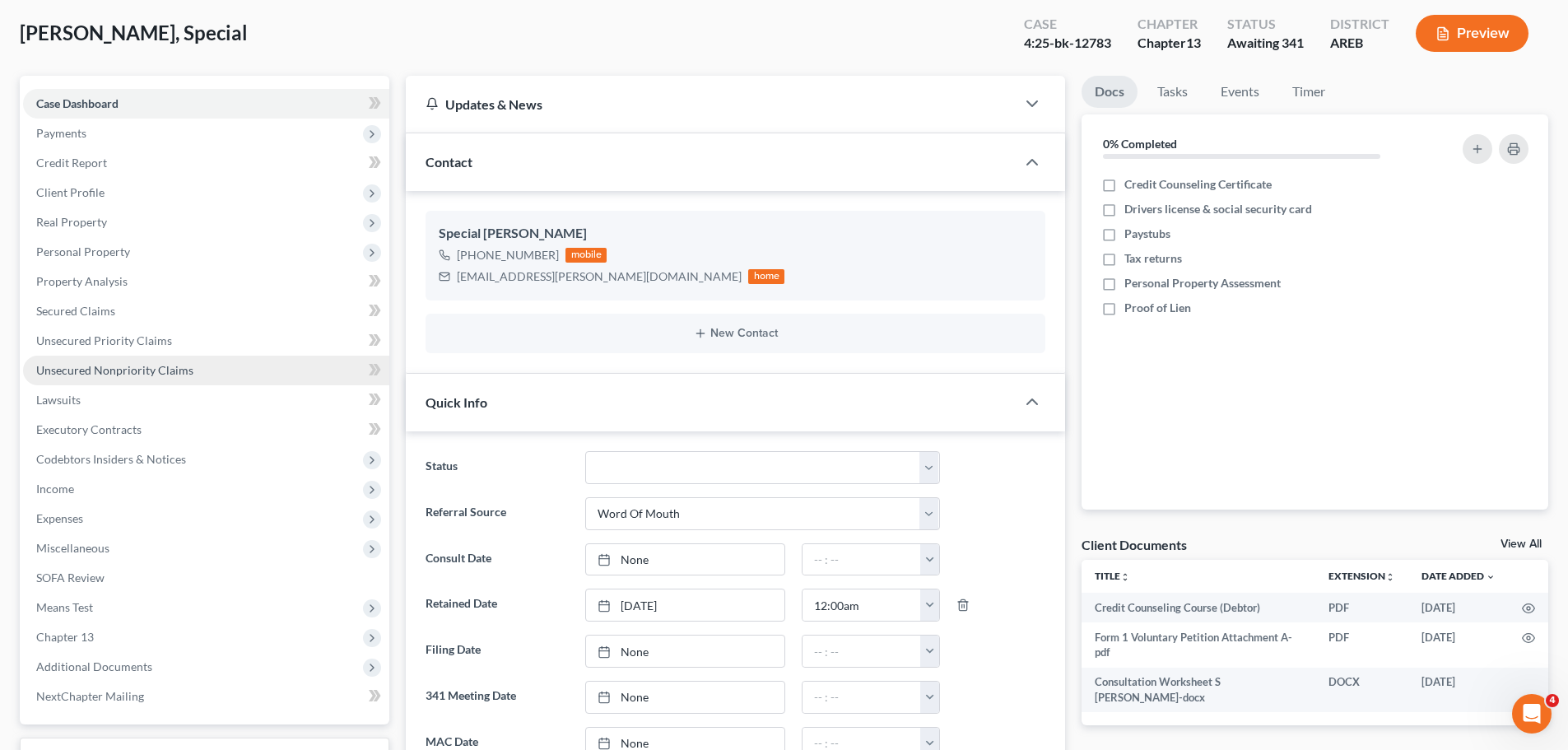
drag, startPoint x: 65, startPoint y: 488, endPoint x: 357, endPoint y: 370, distance: 314.9
click at [64, 488] on span "Income" at bounding box center [55, 488] width 38 height 14
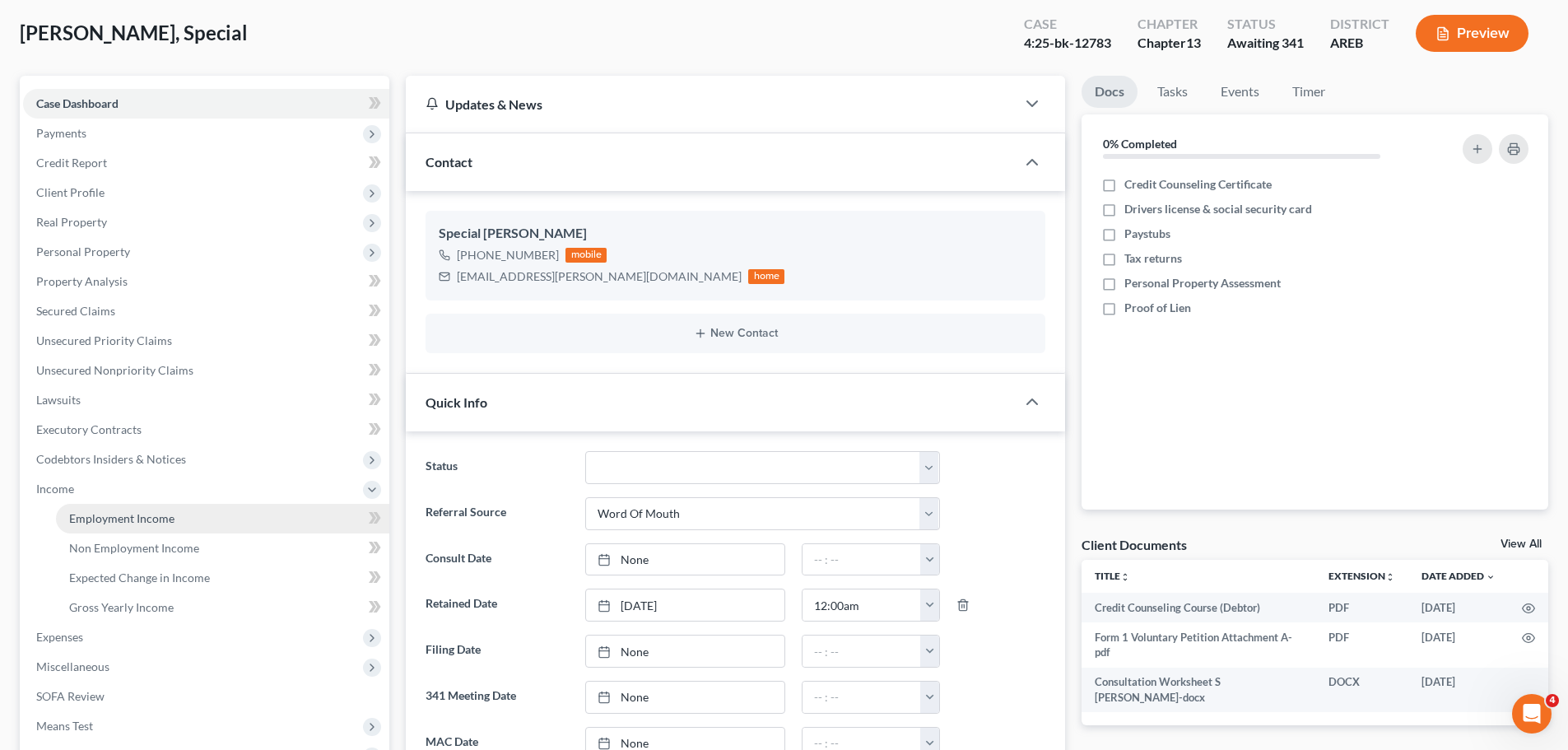
click at [157, 514] on span "Employment Income" at bounding box center [122, 518] width 105 height 14
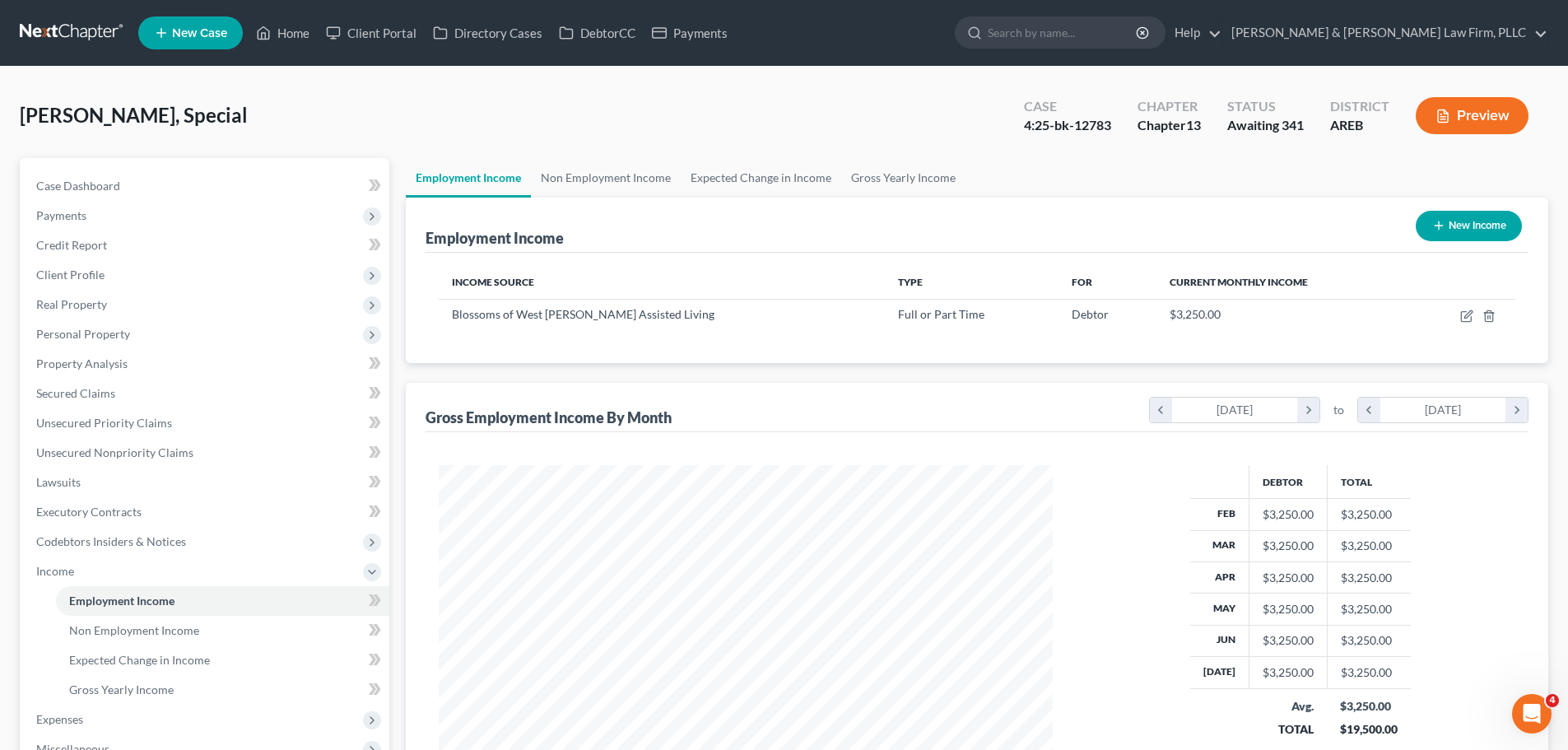
scroll to position [307, 647]
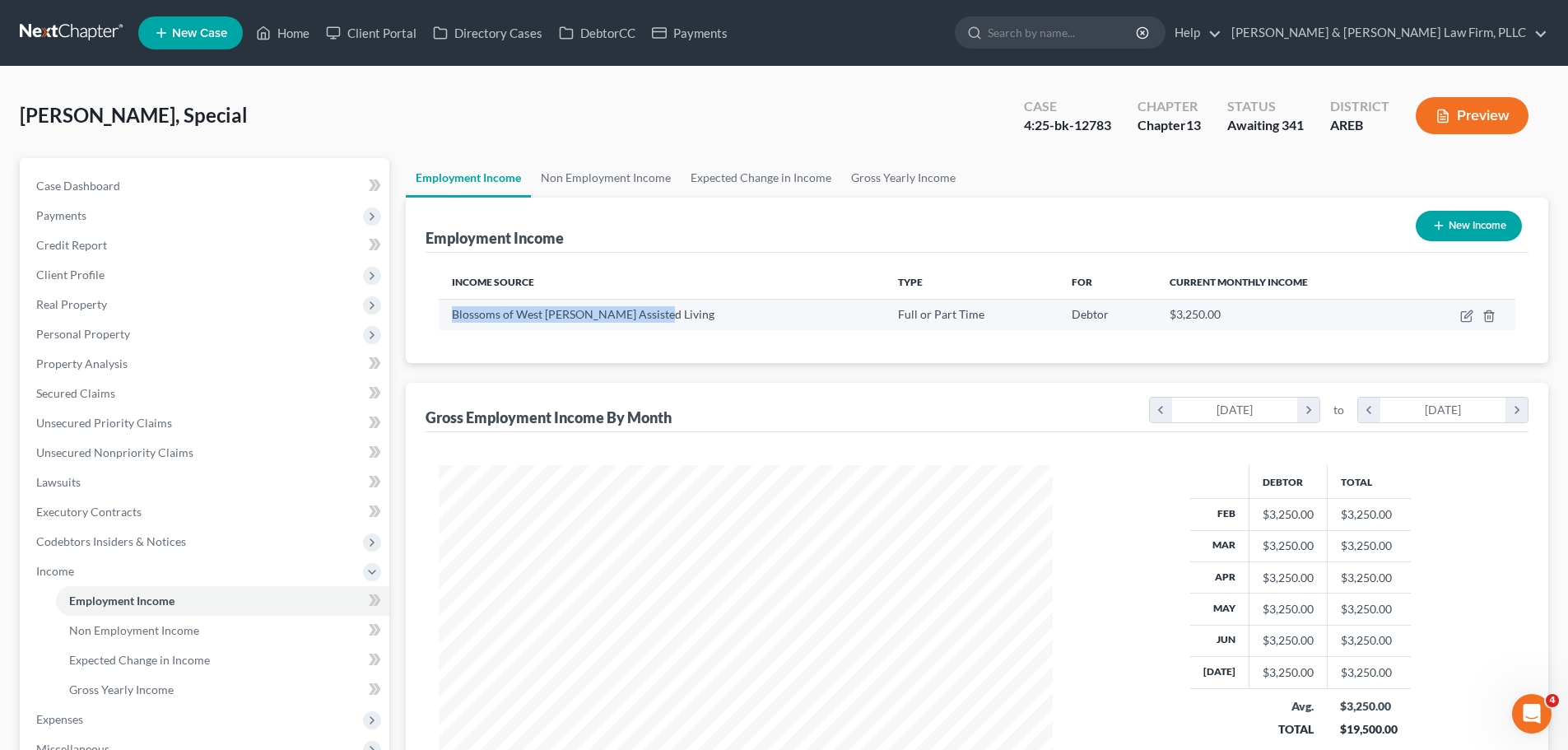
drag, startPoint x: 451, startPoint y: 315, endPoint x: 653, endPoint y: 312, distance: 202.0
click at [677, 314] on td "Blossoms of West [PERSON_NAME] Assisted Living" at bounding box center [662, 314] width 445 height 31
copy span "Blossoms of West [PERSON_NAME] Assisted Living"
drag, startPoint x: 264, startPoint y: 45, endPoint x: 260, endPoint y: 59, distance: 14.6
click at [264, 45] on link "Home" at bounding box center [282, 33] width 70 height 29
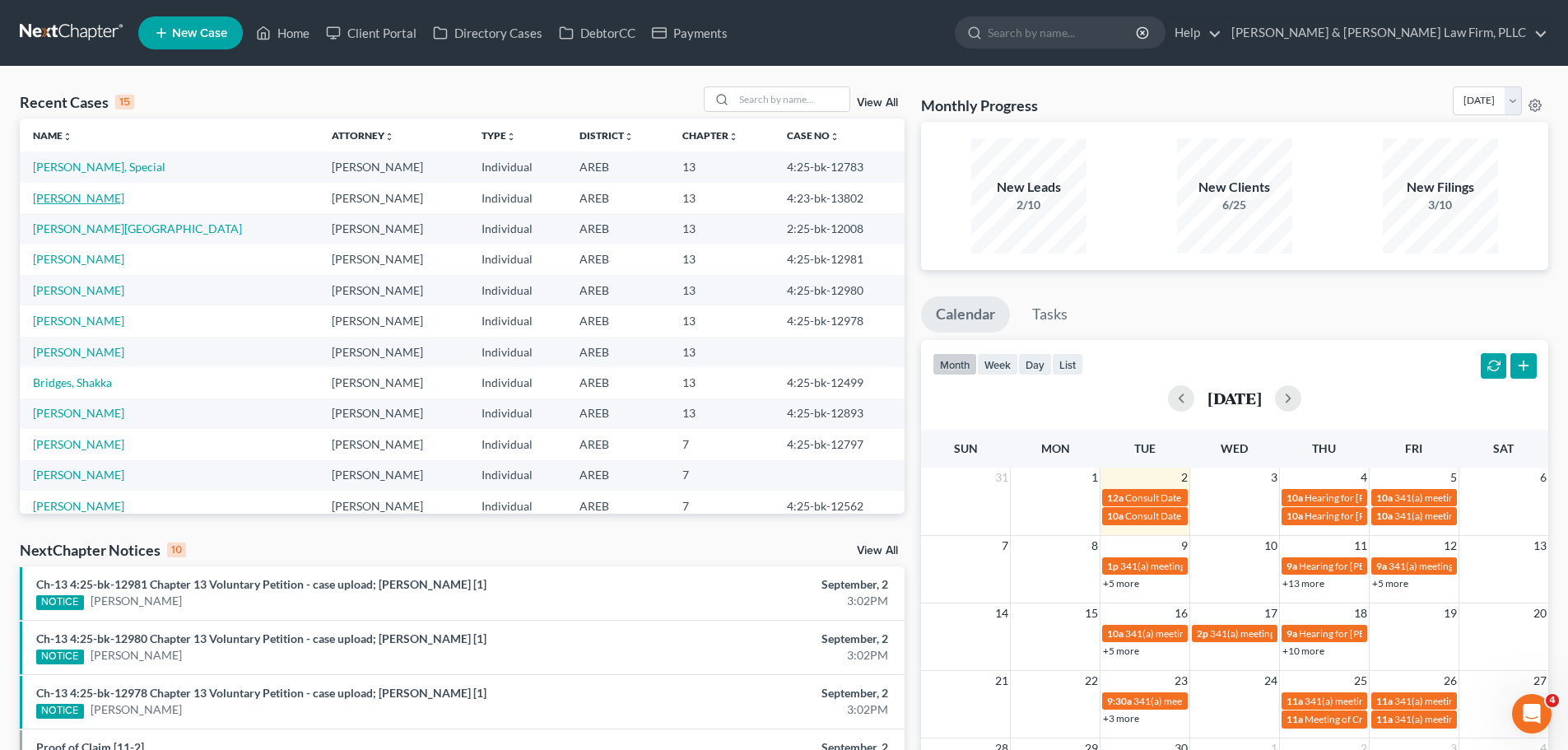
click at [94, 192] on link "[PERSON_NAME]" at bounding box center [78, 198] width 91 height 14
select select "2"
select select "1"
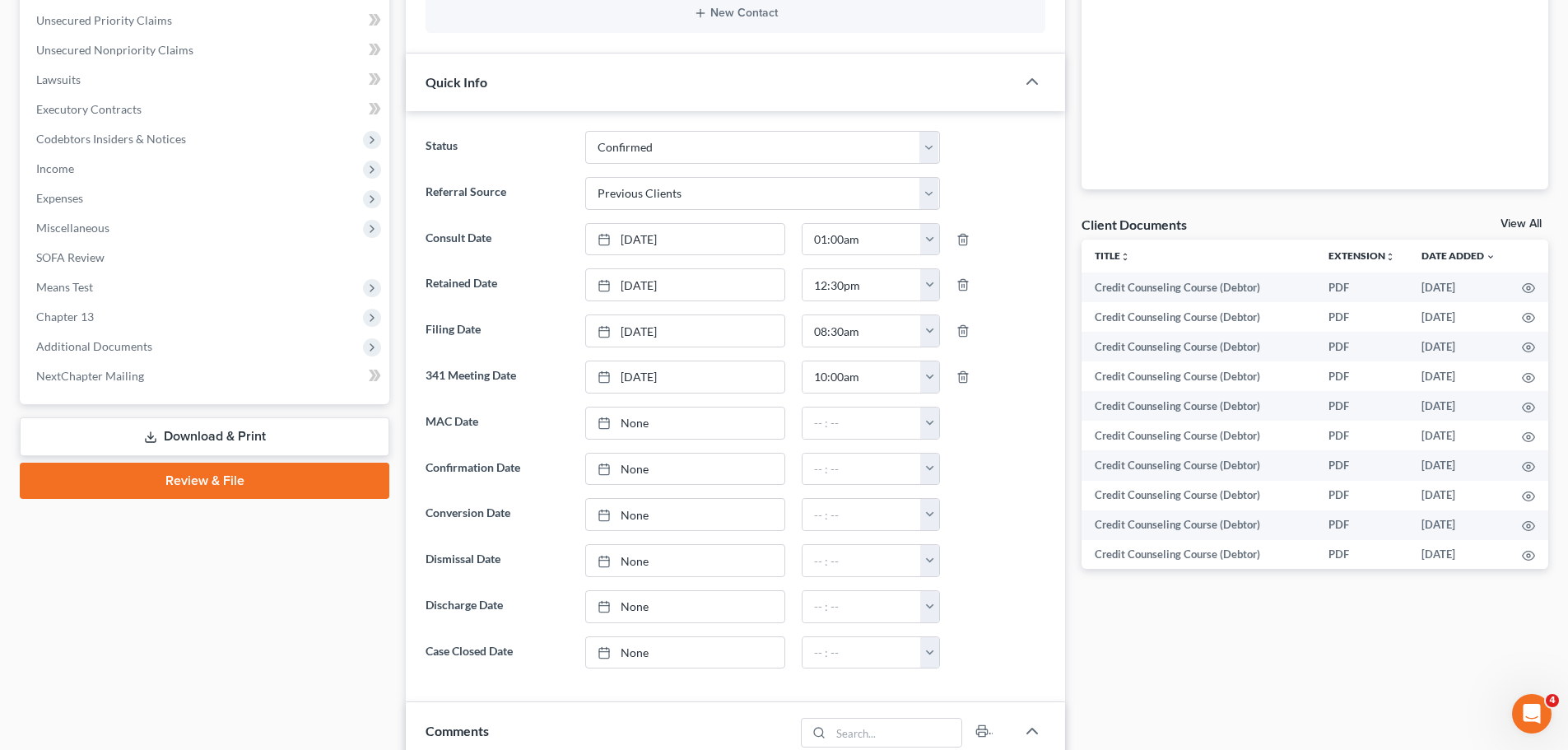
scroll to position [494, 0]
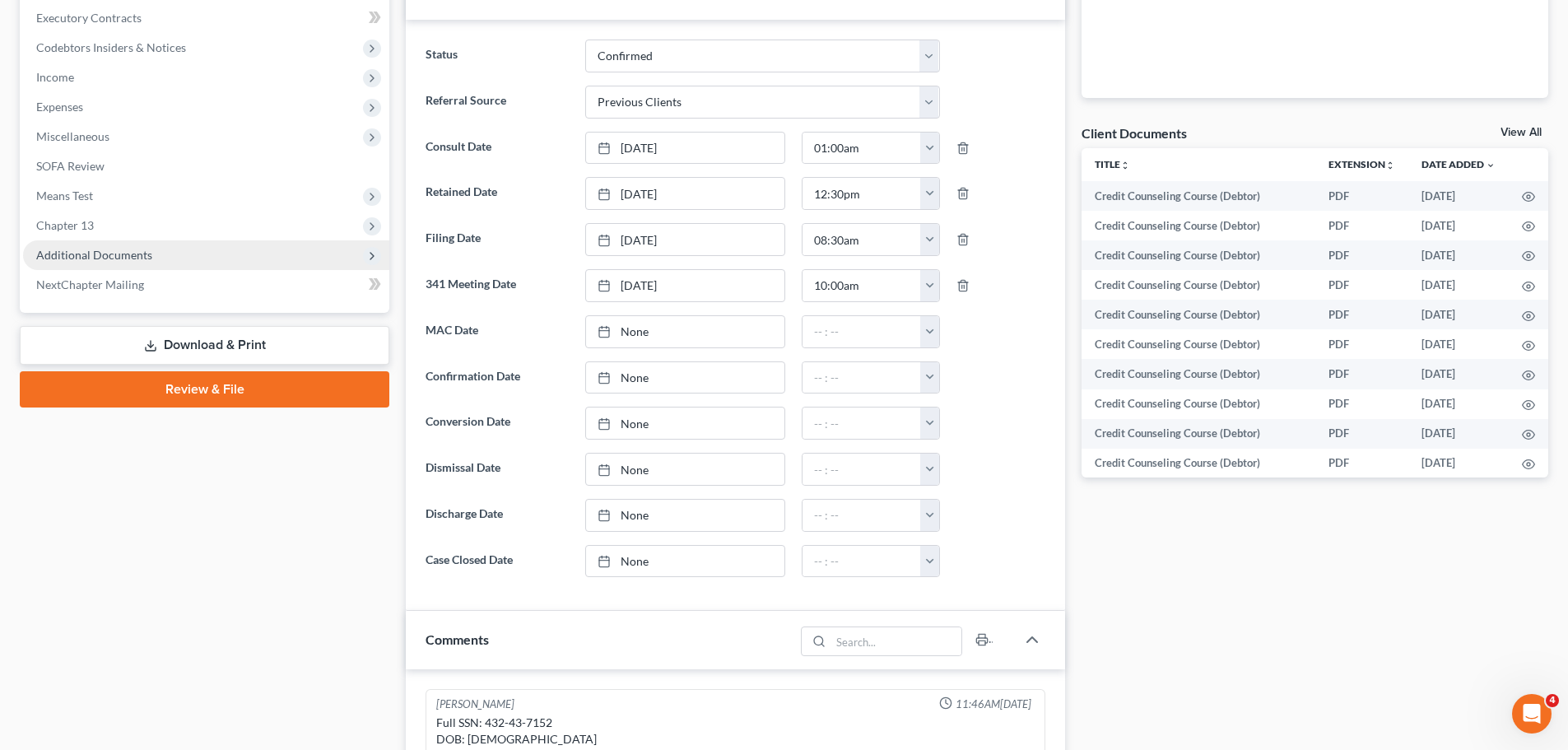
click at [98, 256] on span "Additional Documents" at bounding box center [94, 255] width 116 height 14
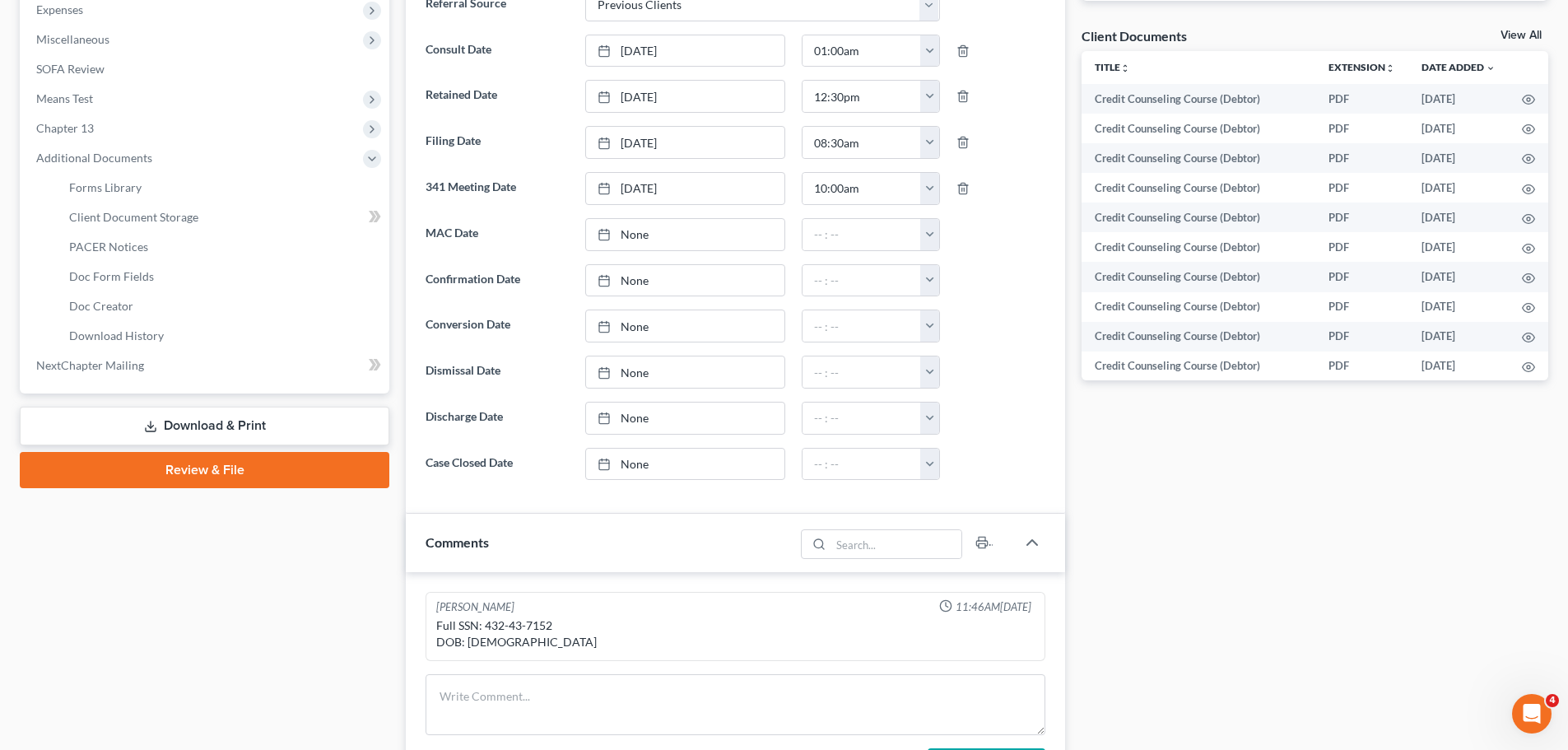
scroll to position [659, 0]
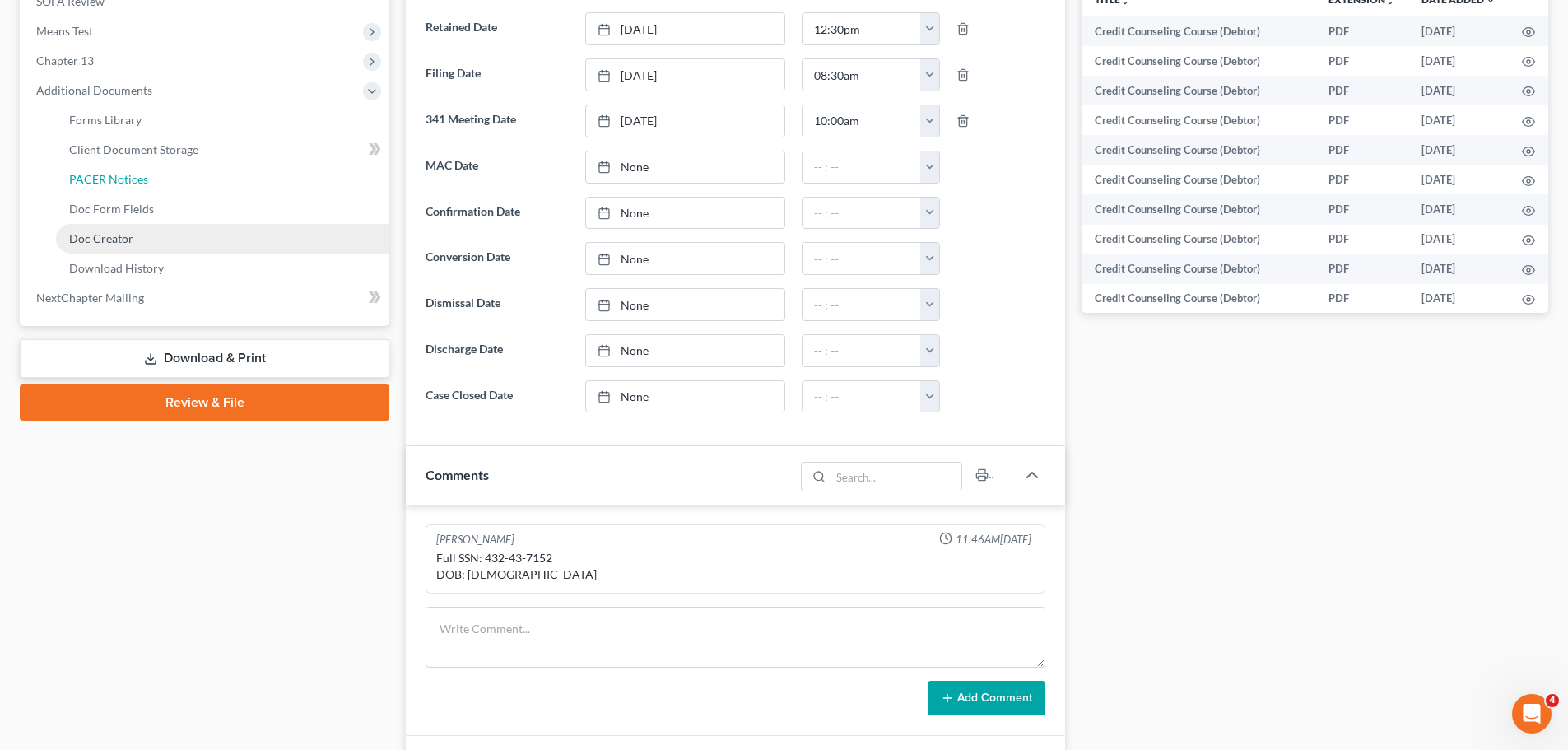
drag, startPoint x: 158, startPoint y: 180, endPoint x: 354, endPoint y: 245, distance: 206.5
click at [158, 180] on link "PACER Notices" at bounding box center [223, 180] width 333 height 29
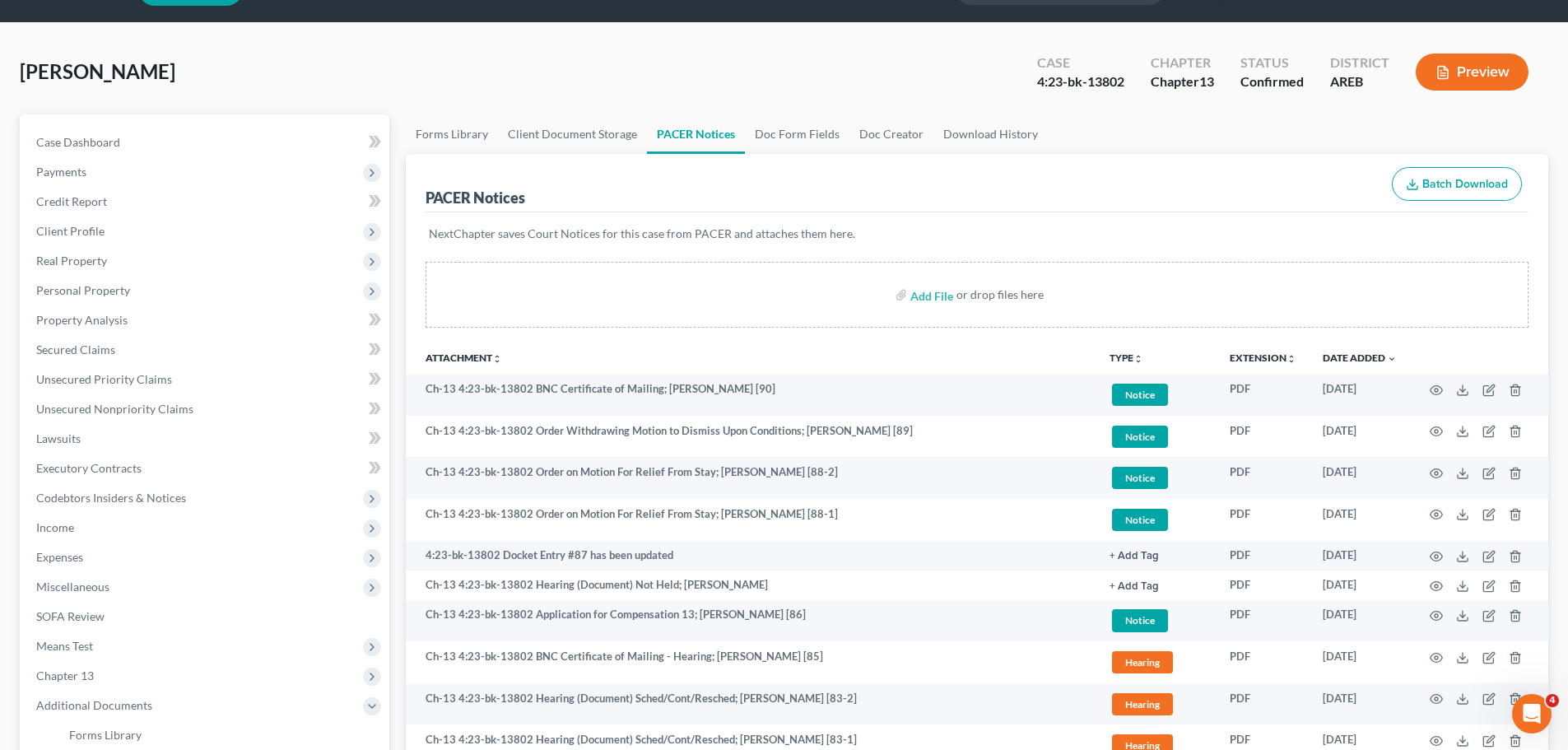
scroll to position [82, 0]
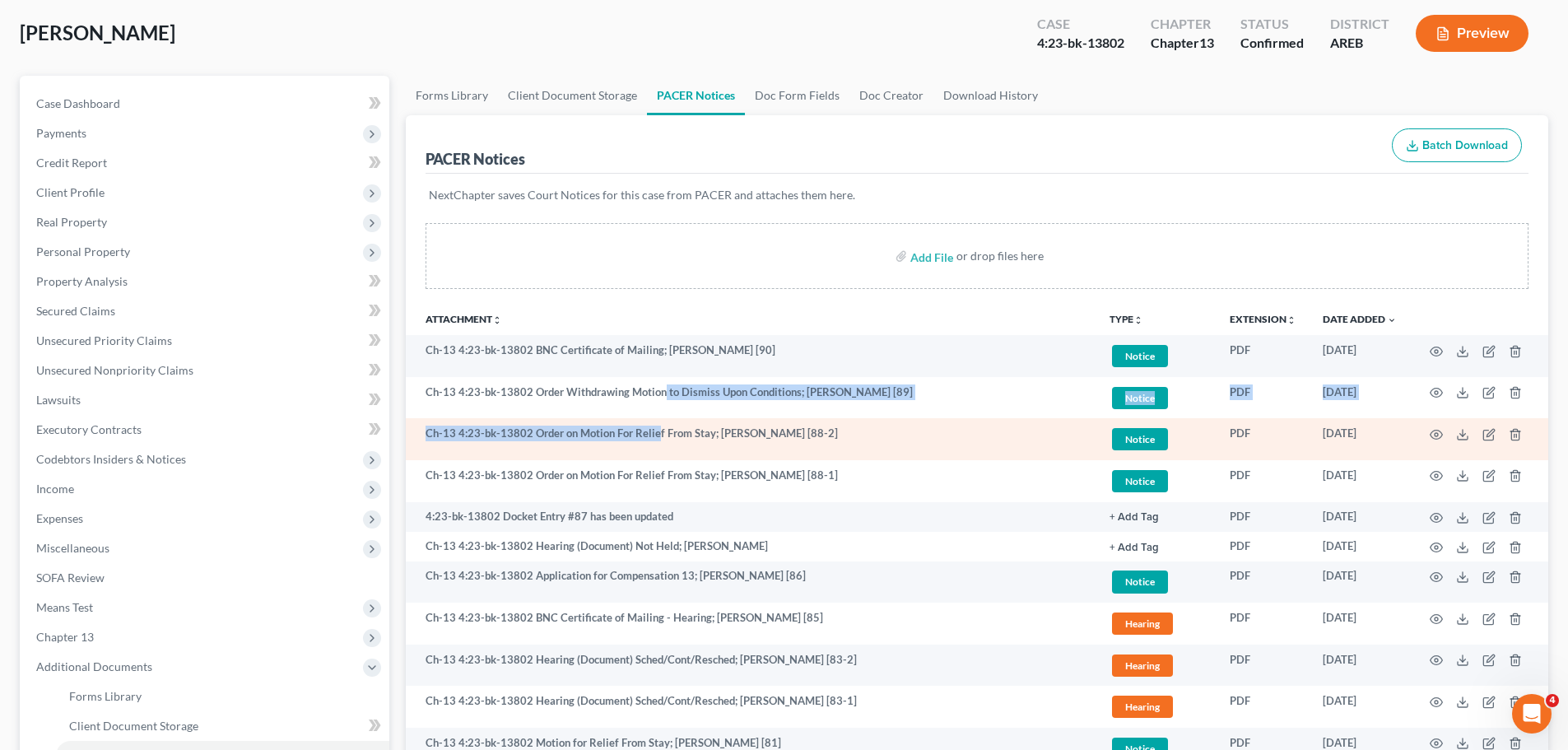
drag, startPoint x: 657, startPoint y: 426, endPoint x: 647, endPoint y: 431, distance: 11.2
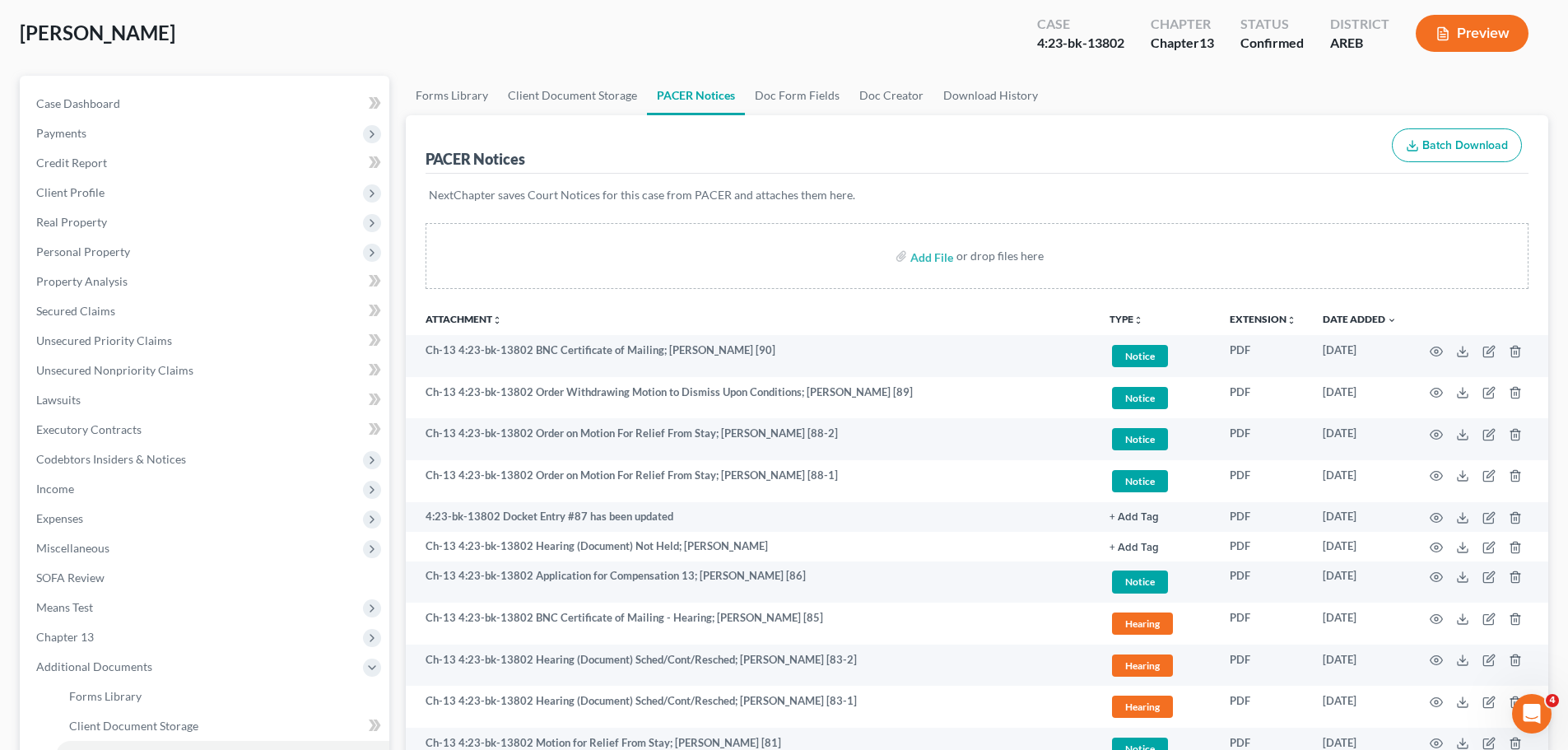
click at [844, 314] on th "Attachment unfold_more expand_more expand_less" at bounding box center [750, 318] width 690 height 33
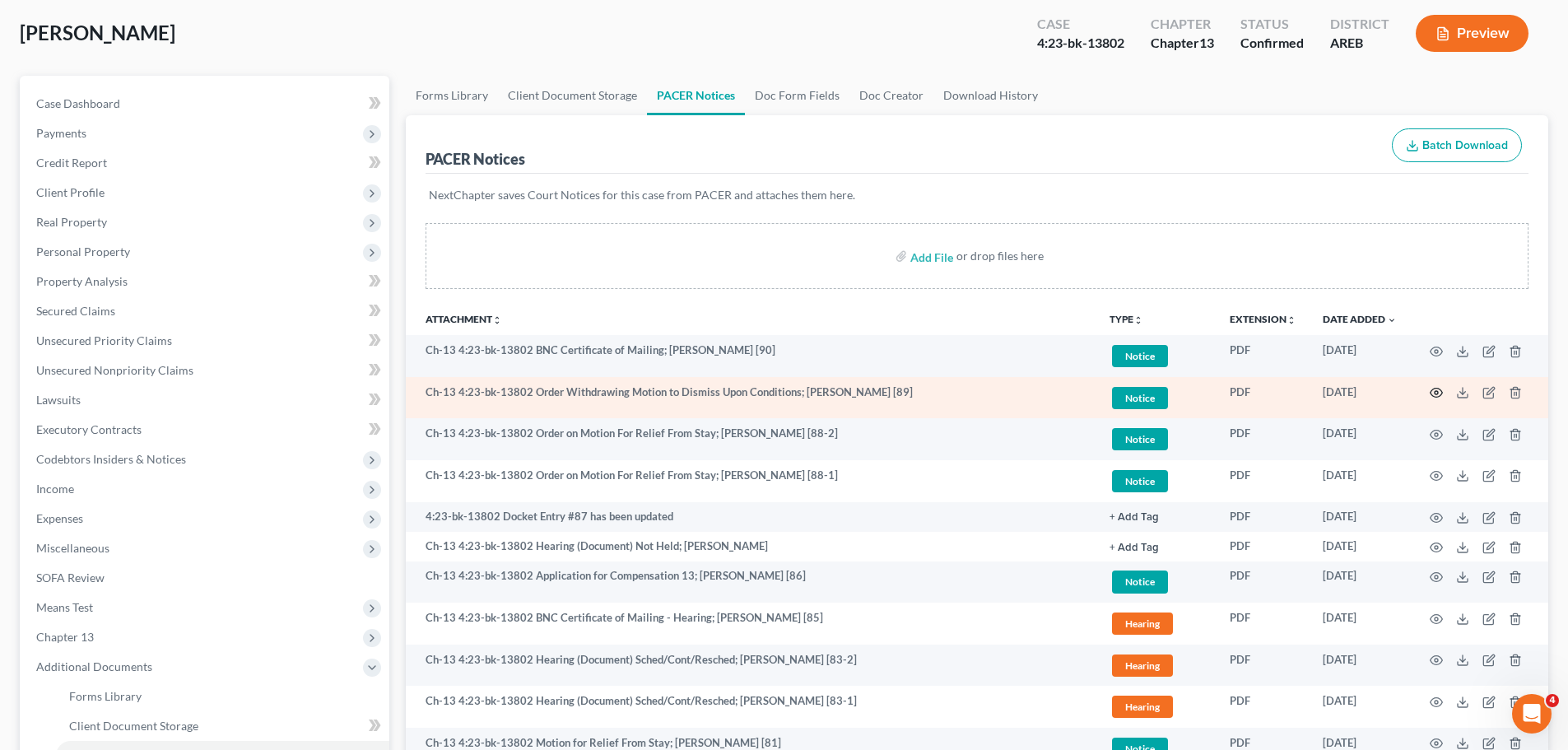
click at [1438, 390] on icon "button" at bounding box center [1435, 392] width 13 height 13
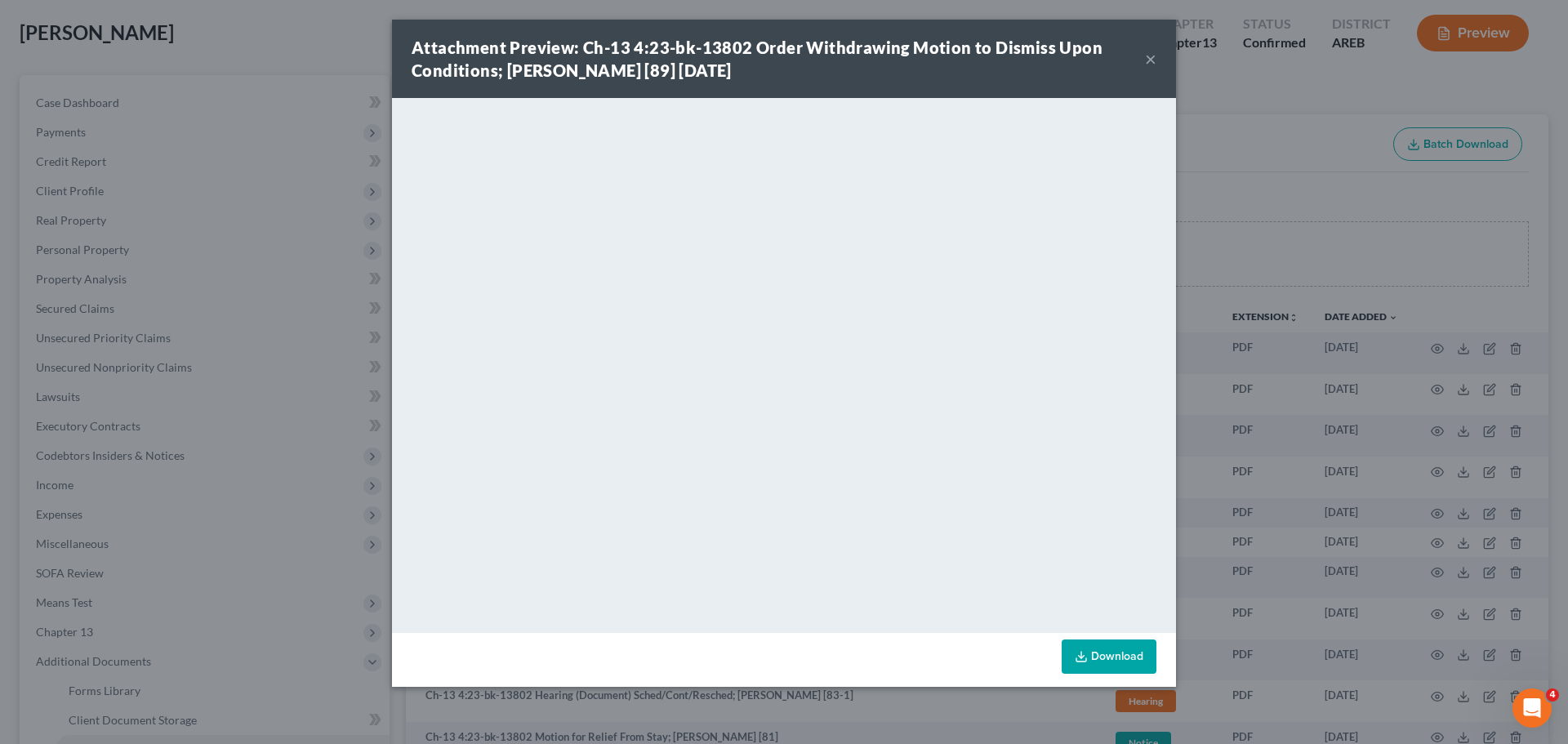
drag, startPoint x: 1152, startPoint y: 59, endPoint x: 1152, endPoint y: 29, distance: 30.0
click at [1149, 13] on div "Attachment Preview: Ch-13 4:23-bk-13802 Order Withdrawing Motion to Dismiss Upo…" at bounding box center [784, 372] width 1568 height 744
click at [1147, 61] on button "×" at bounding box center [1150, 58] width 11 height 20
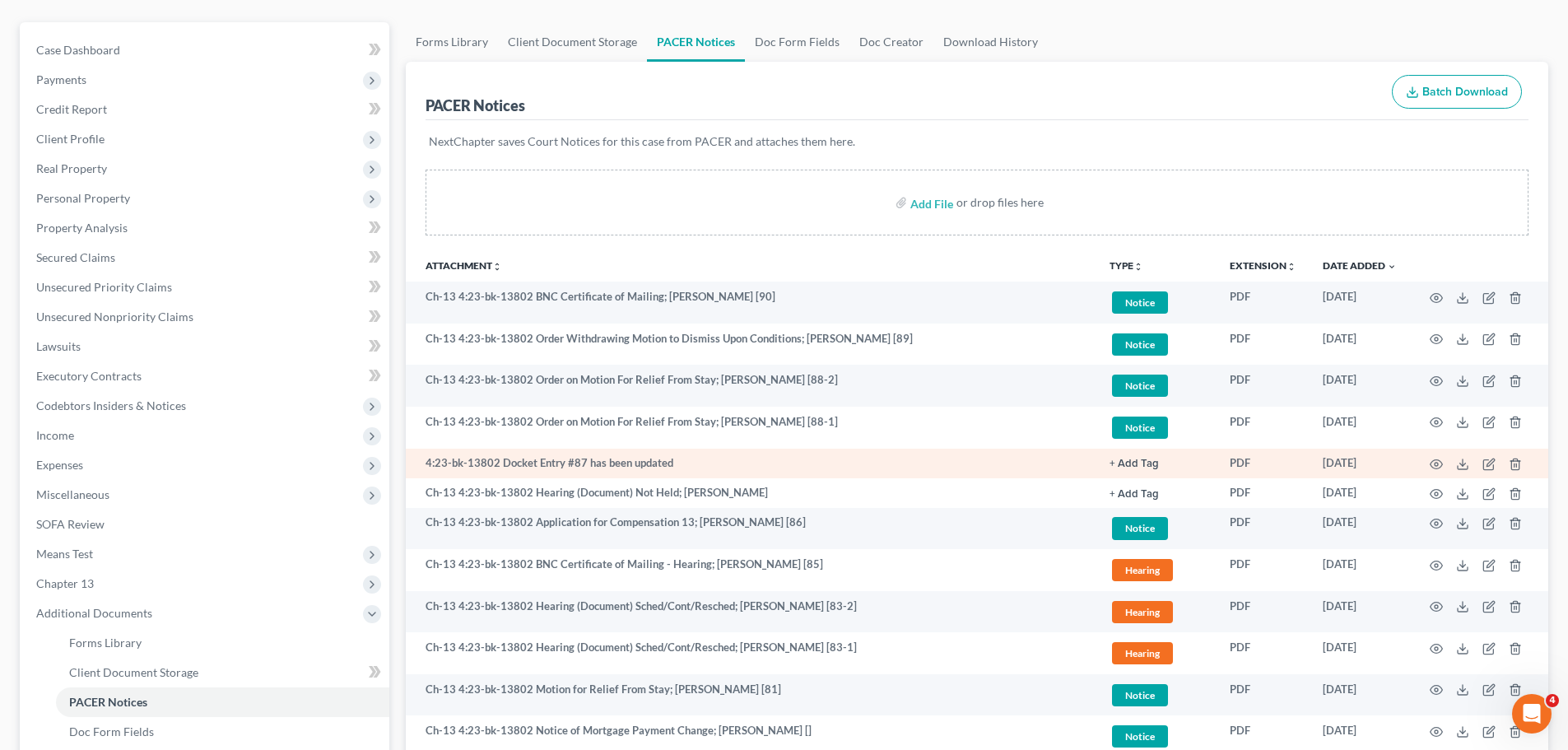
scroll to position [165, 0]
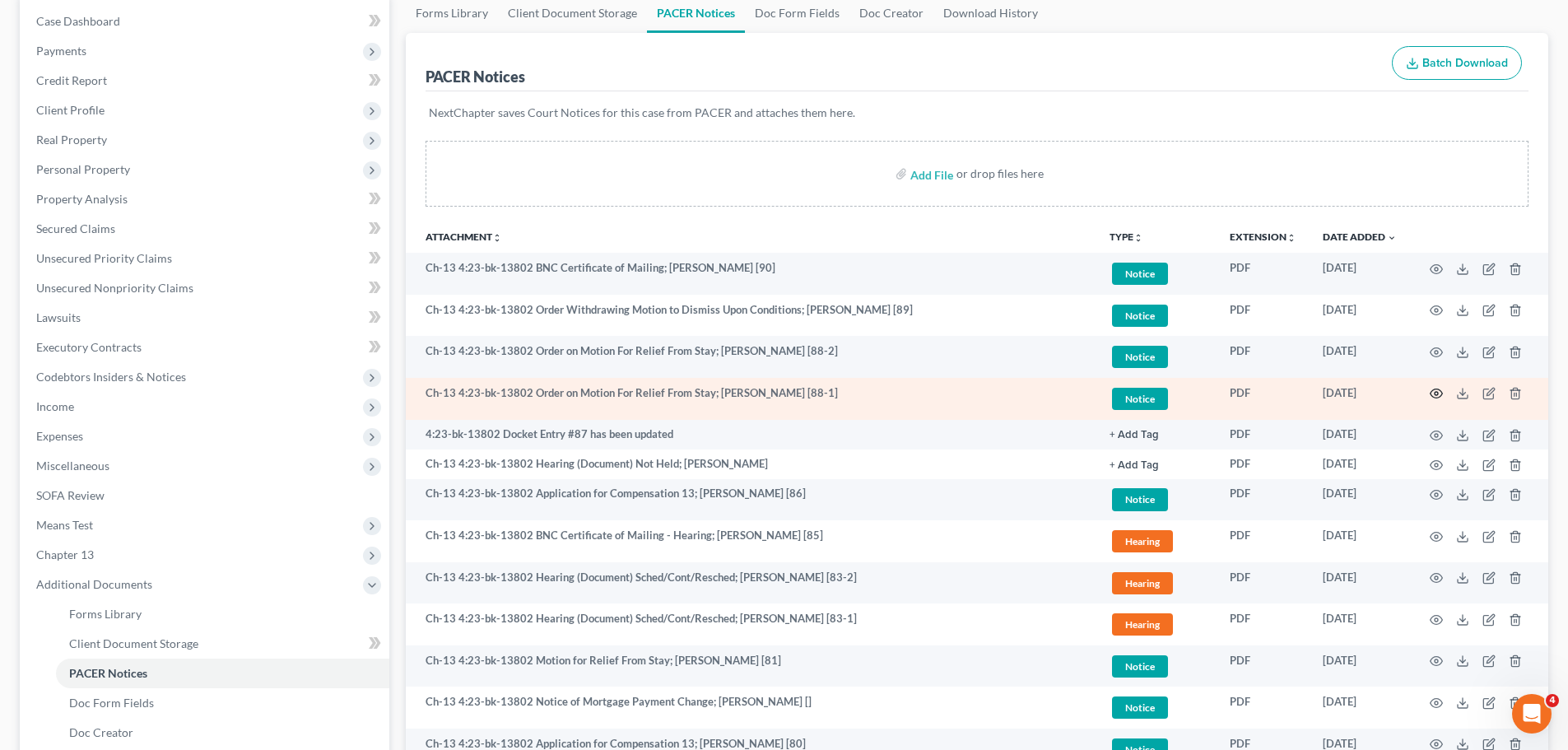
click at [1429, 397] on icon "button" at bounding box center [1435, 393] width 13 height 13
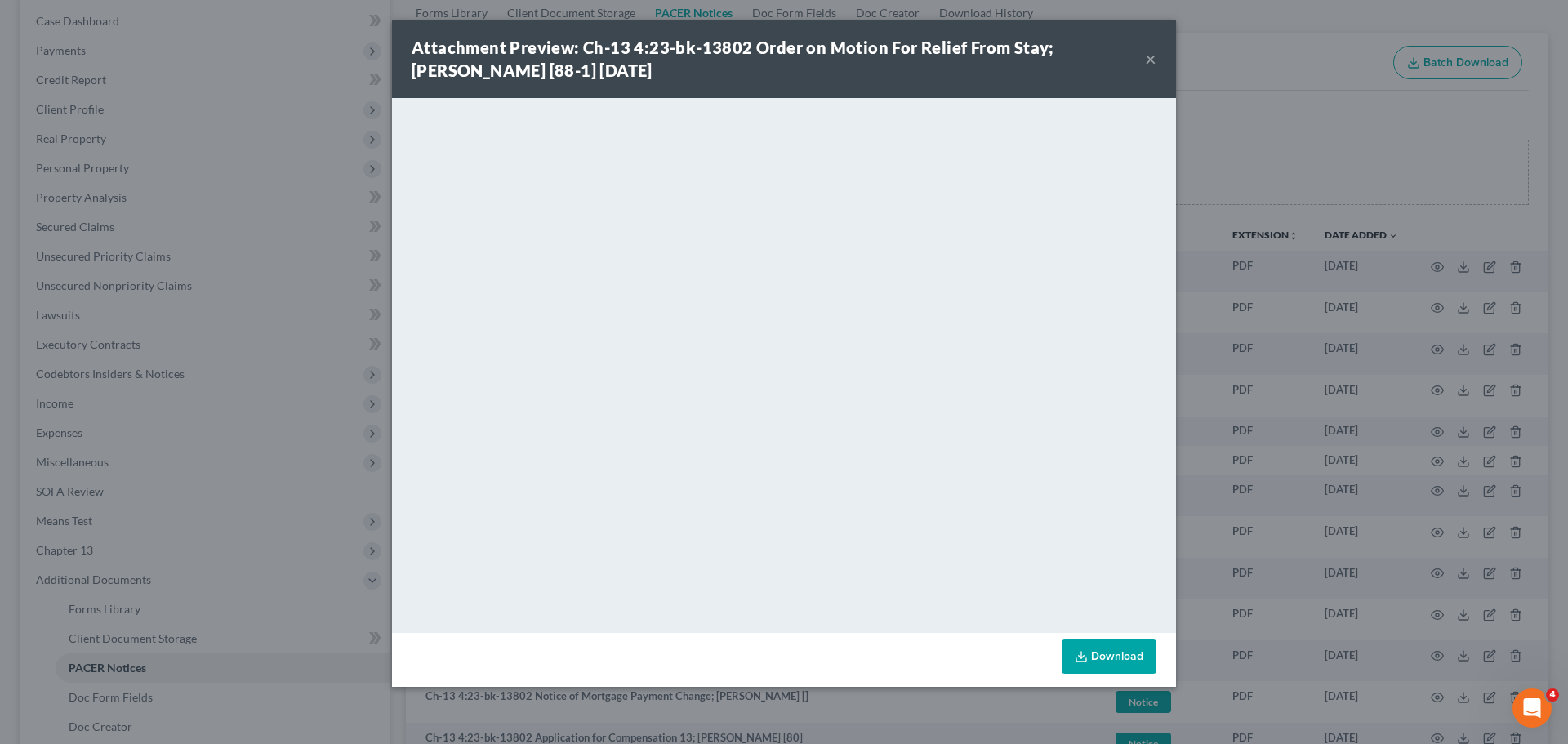
click at [1151, 56] on button "×" at bounding box center [1150, 58] width 11 height 20
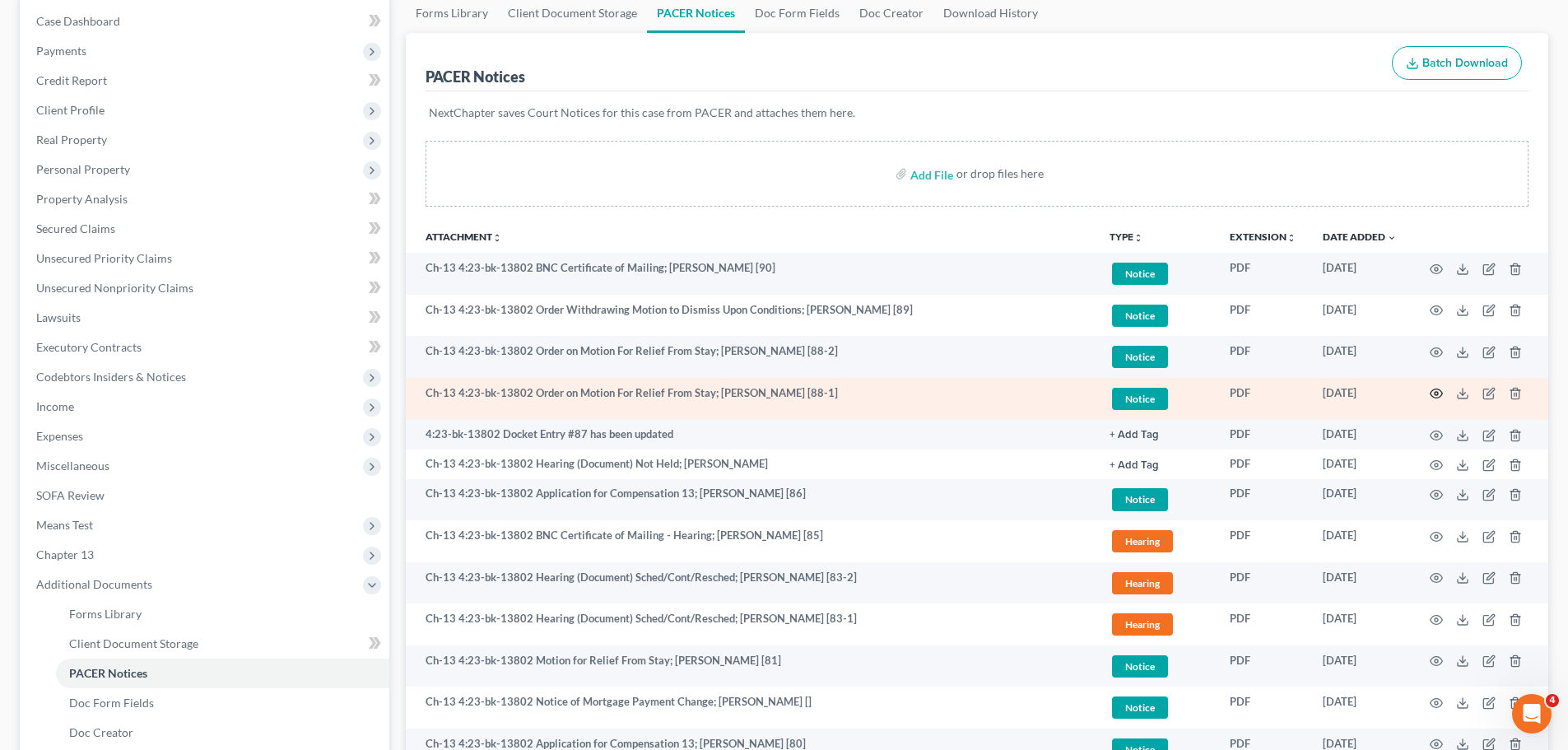
click at [1431, 392] on icon "button" at bounding box center [1436, 394] width 12 height 9
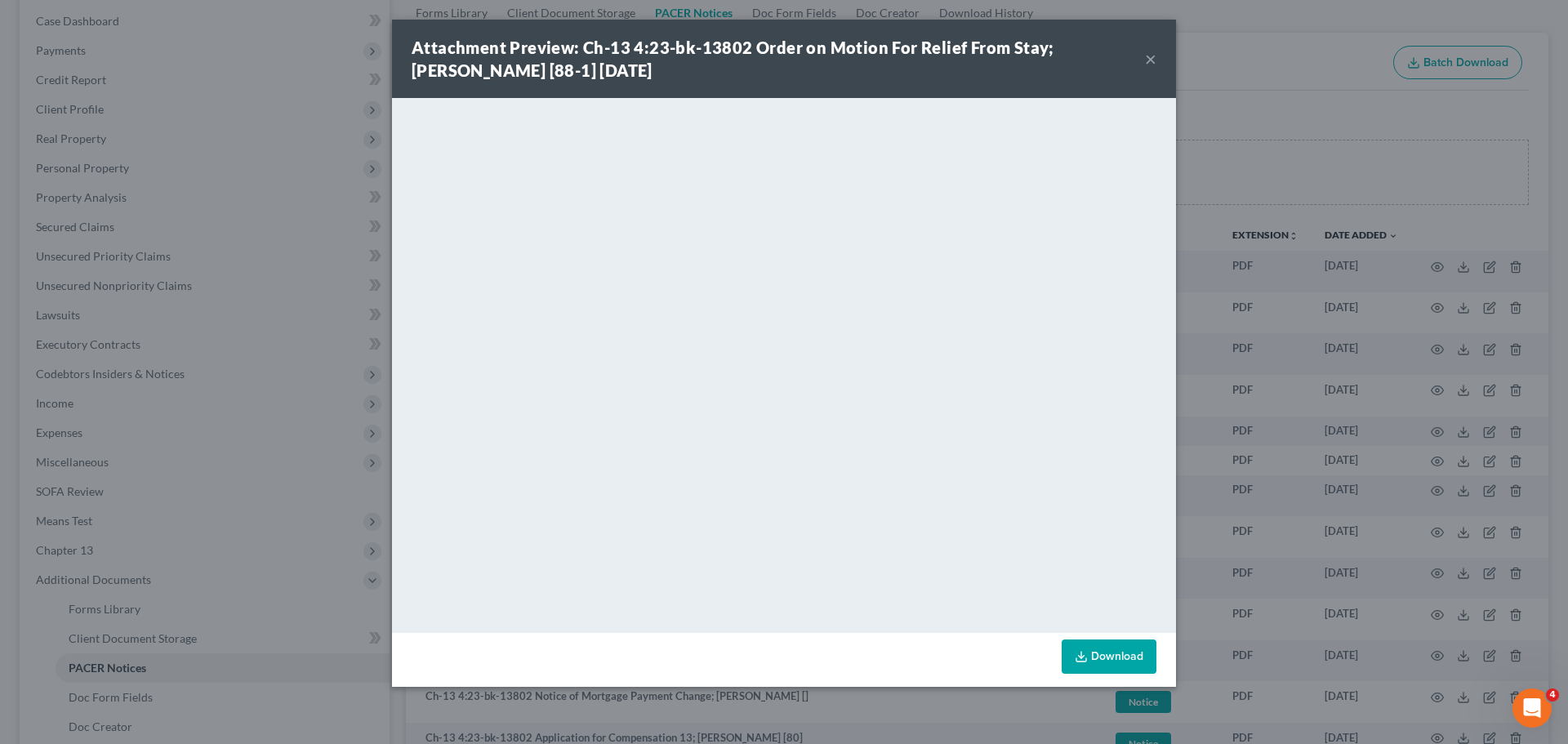
click at [1147, 61] on button "×" at bounding box center [1150, 58] width 11 height 20
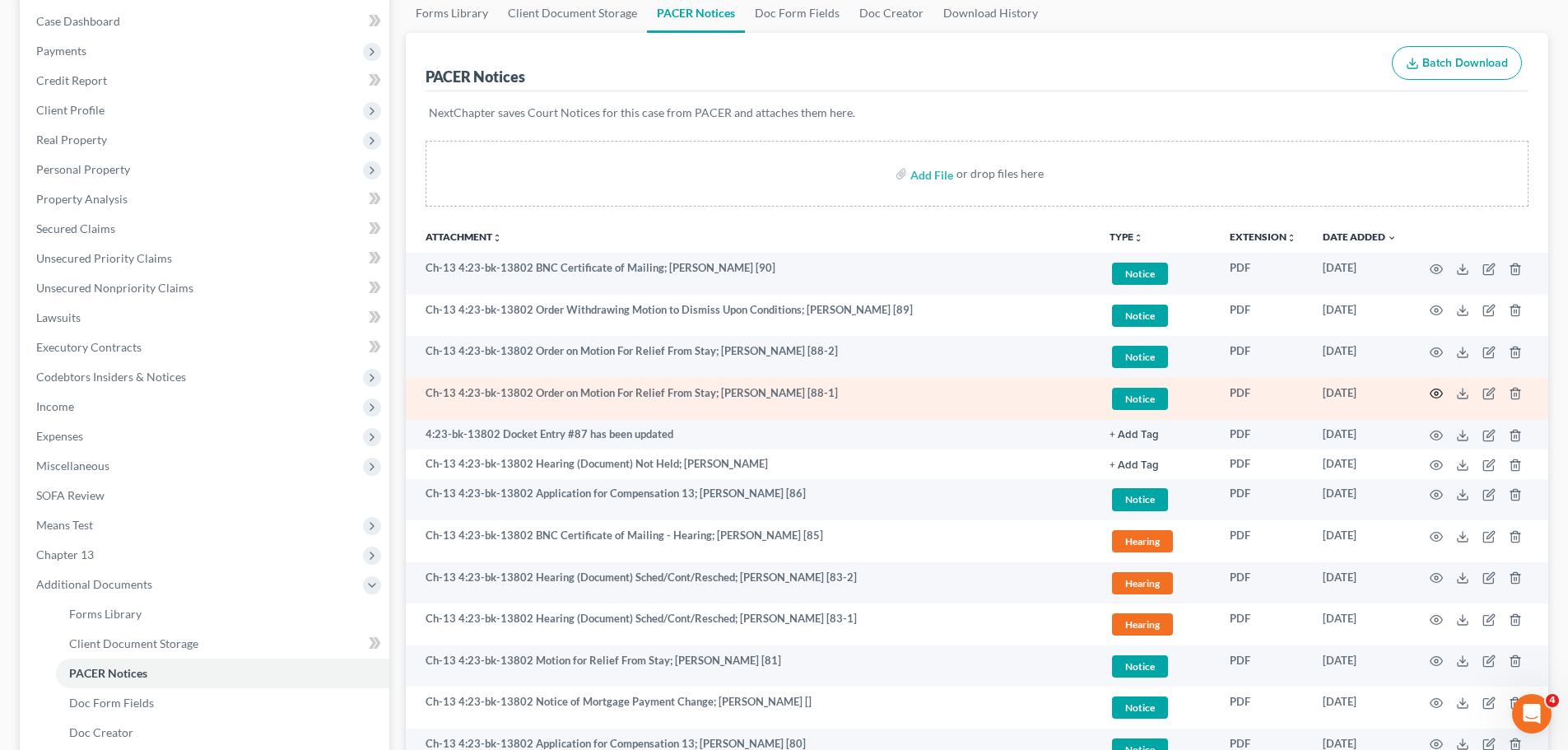
click at [1435, 390] on icon "button" at bounding box center [1435, 393] width 13 height 13
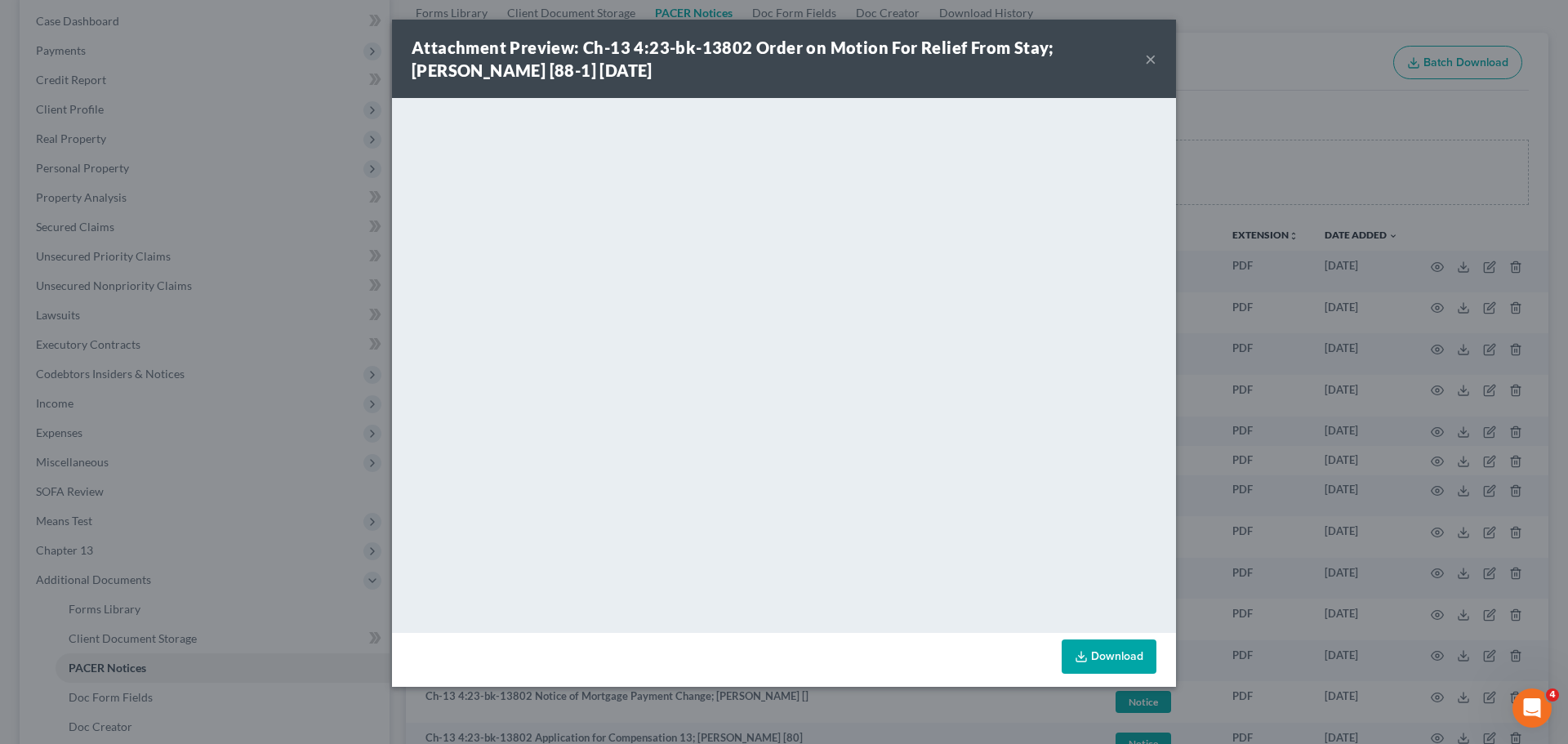
click at [1153, 57] on button "×" at bounding box center [1150, 58] width 11 height 20
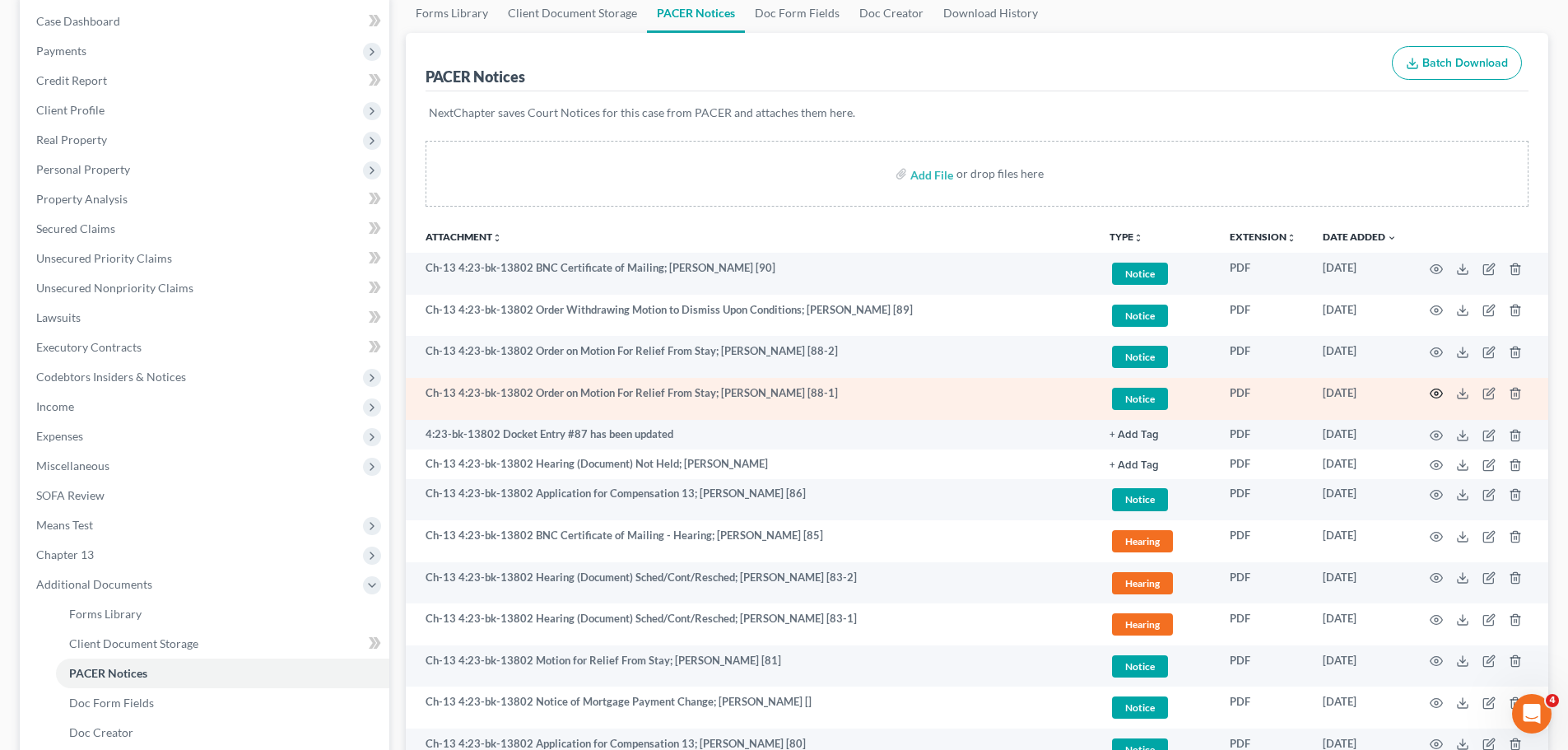
click at [1433, 388] on icon "button" at bounding box center [1435, 393] width 13 height 13
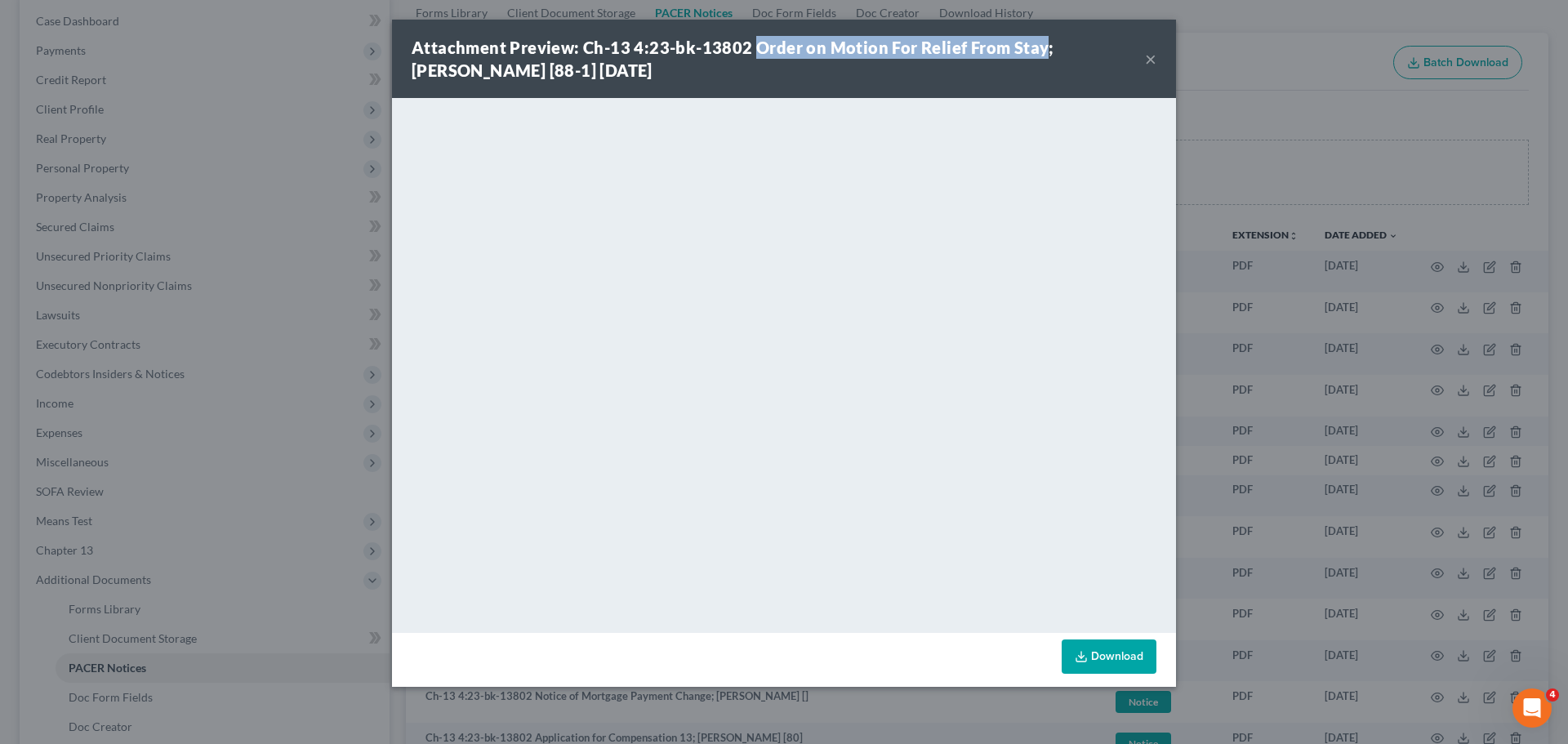
drag, startPoint x: 755, startPoint y: 50, endPoint x: 1039, endPoint y: 49, distance: 284.0
click at [1039, 49] on strong "Attachment Preview: Ch-13 4:23-bk-13802 Order on Motion For Relief From Stay; […" at bounding box center [733, 59] width 643 height 43
copy strong "Order on Motion For Relief From Stay"
click at [1151, 55] on button "×" at bounding box center [1150, 58] width 11 height 20
